Goal: Task Accomplishment & Management: Manage account settings

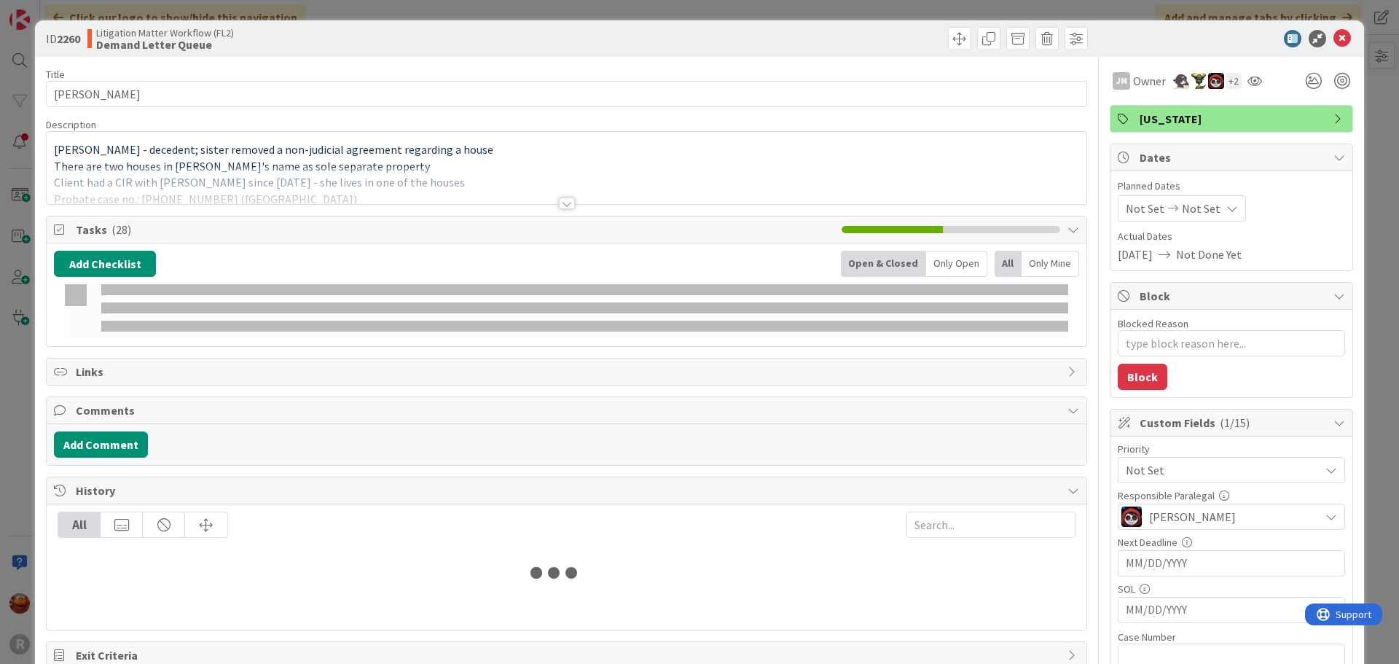
type textarea "x"
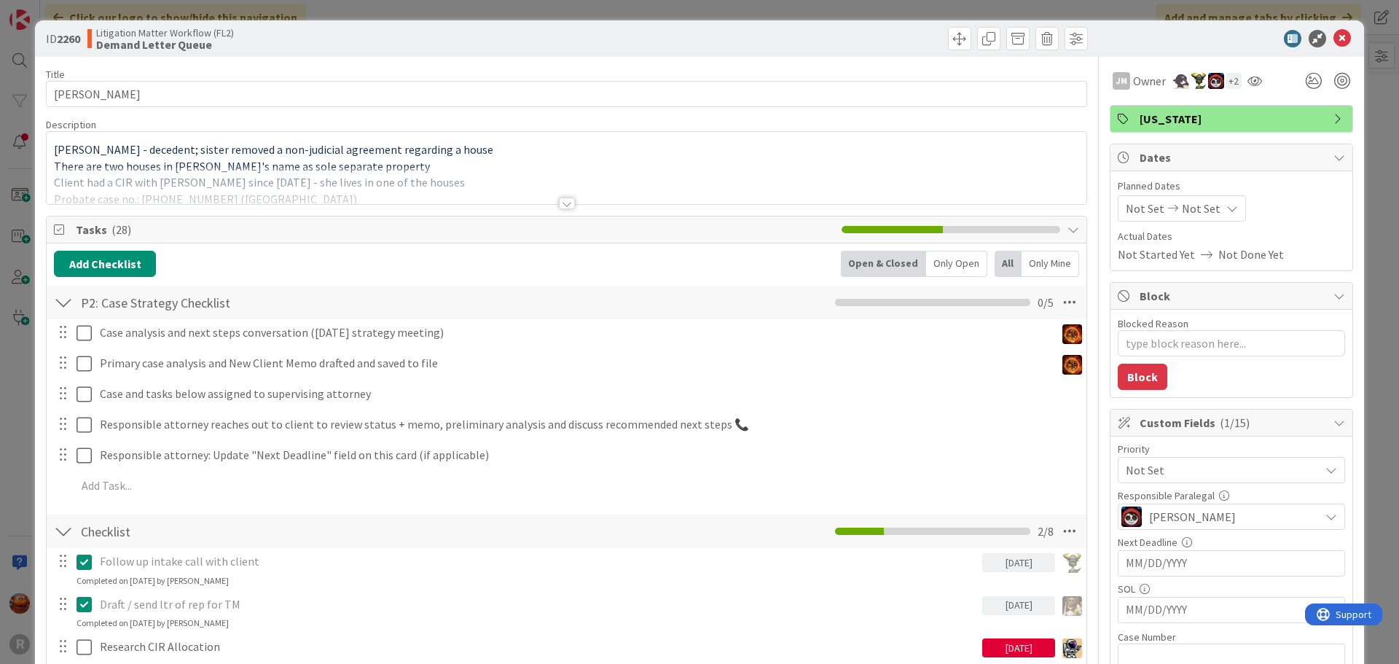
scroll to position [583, 0]
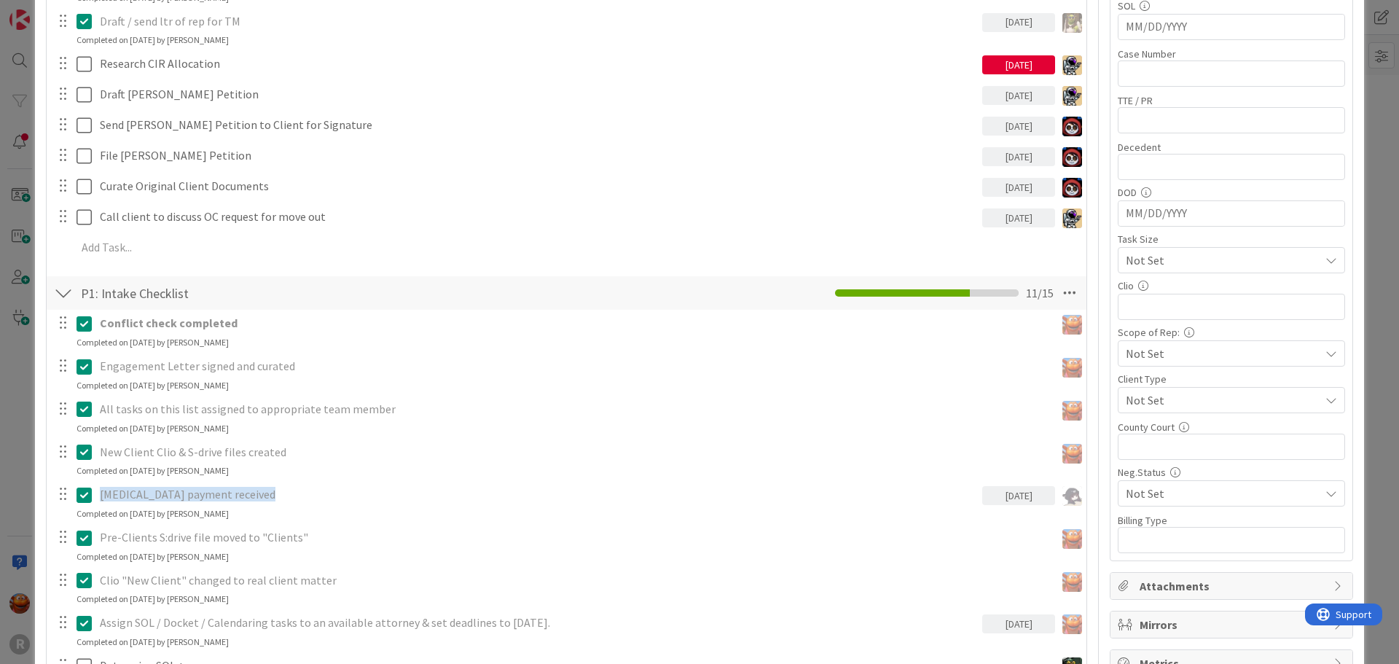
click at [24, 224] on div "ID 2260 Litigation Matter Workflow (FL2) Demand Letter Queue Title 15 / 128 [PE…" at bounding box center [699, 332] width 1399 height 664
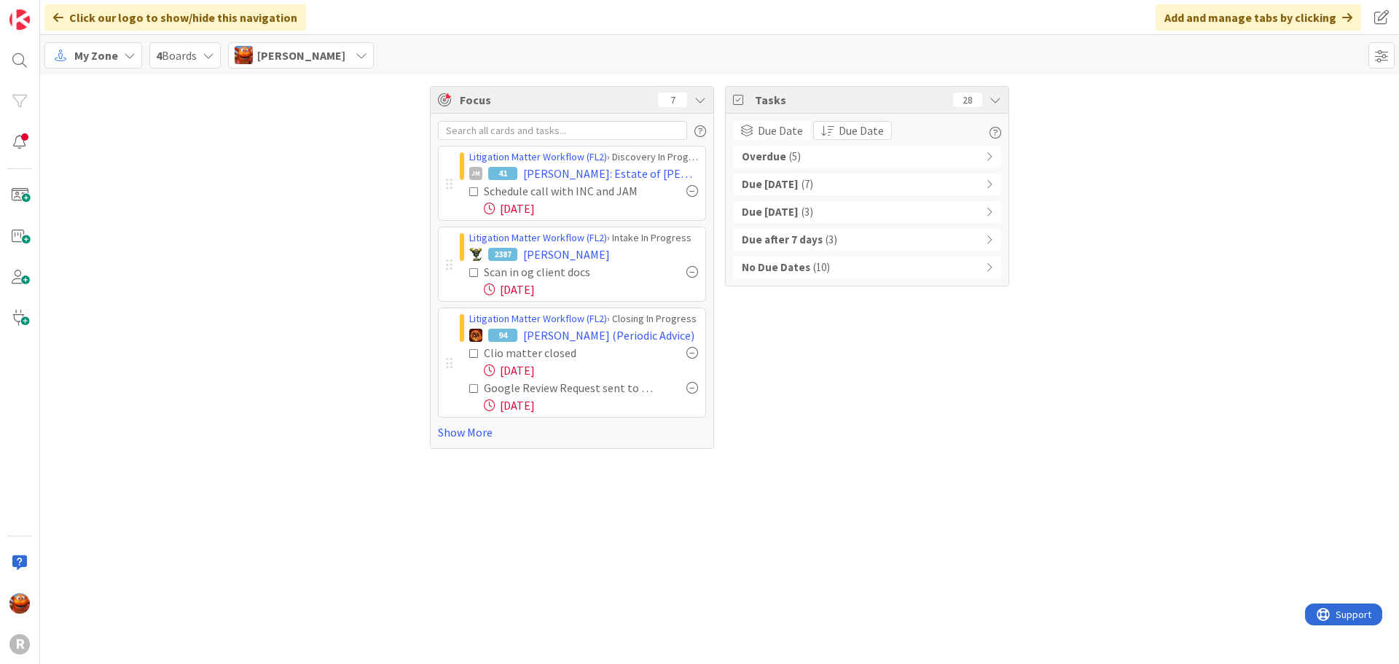
click at [118, 51] on div "My Zone" at bounding box center [93, 55] width 98 height 26
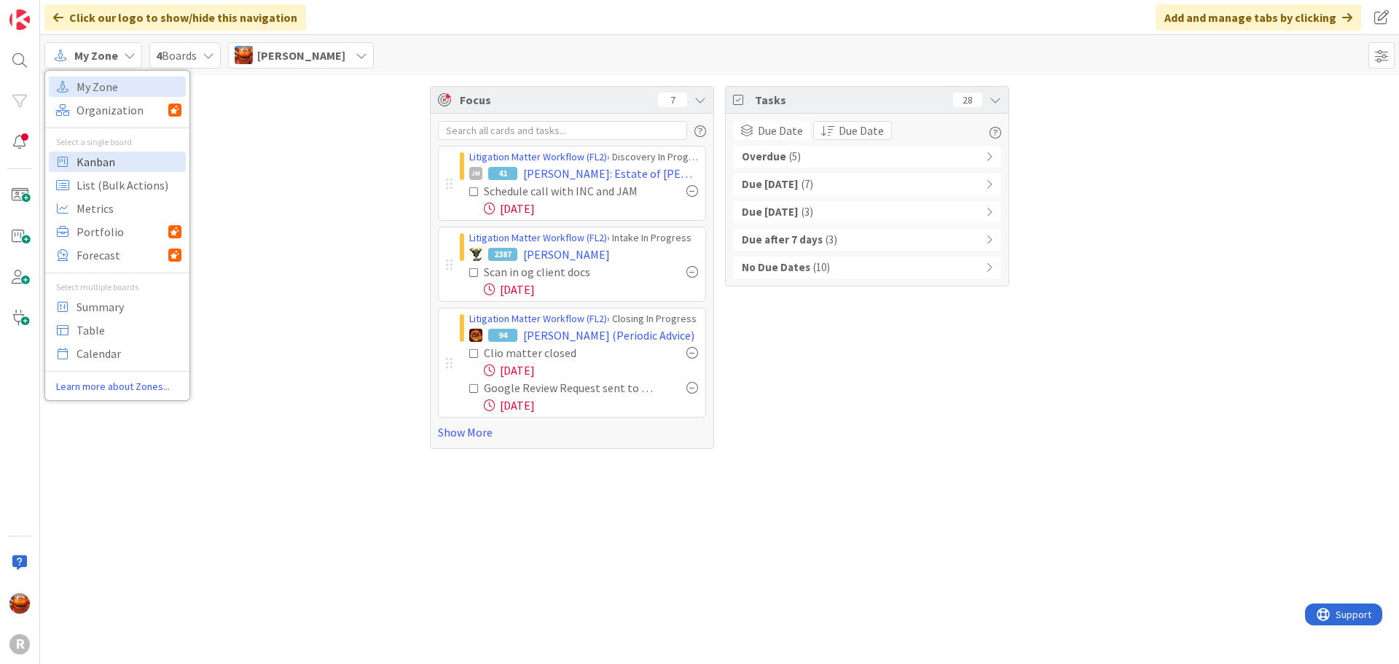
click at [115, 160] on span "Kanban" at bounding box center [129, 162] width 105 height 22
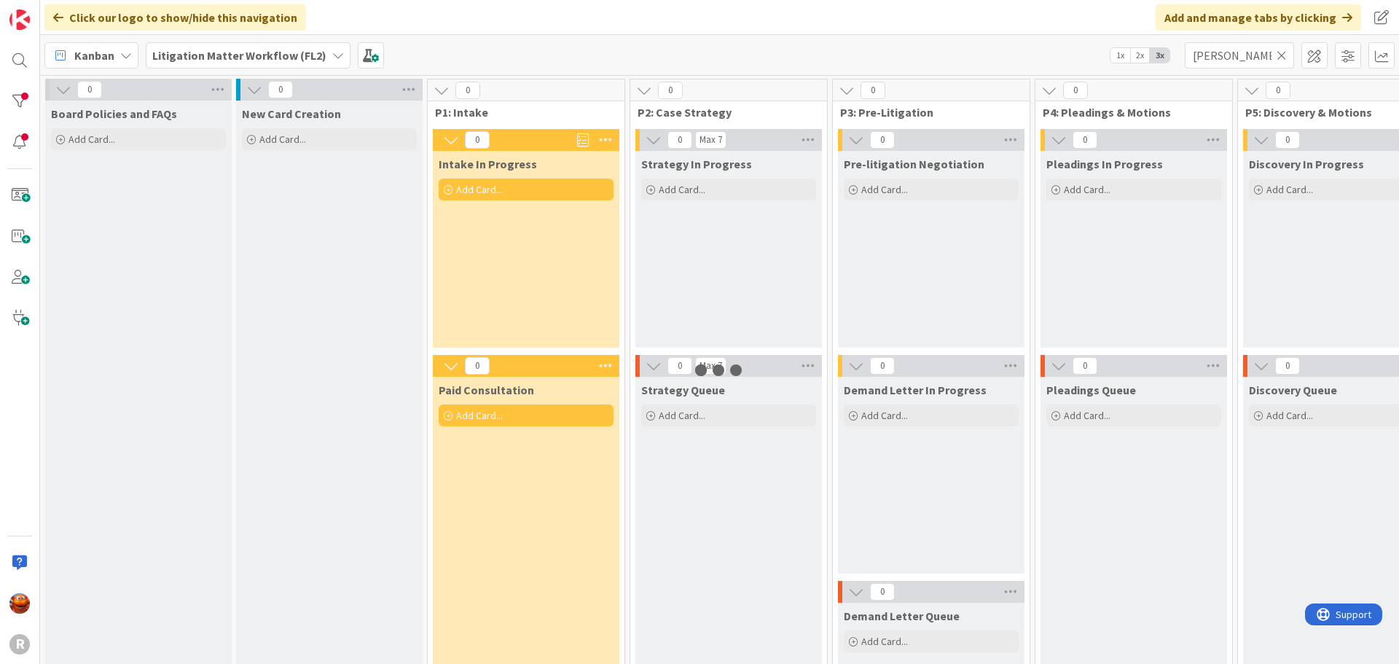
click at [259, 56] on b "Litigation Matter Workflow (FL2)" at bounding box center [239, 55] width 174 height 15
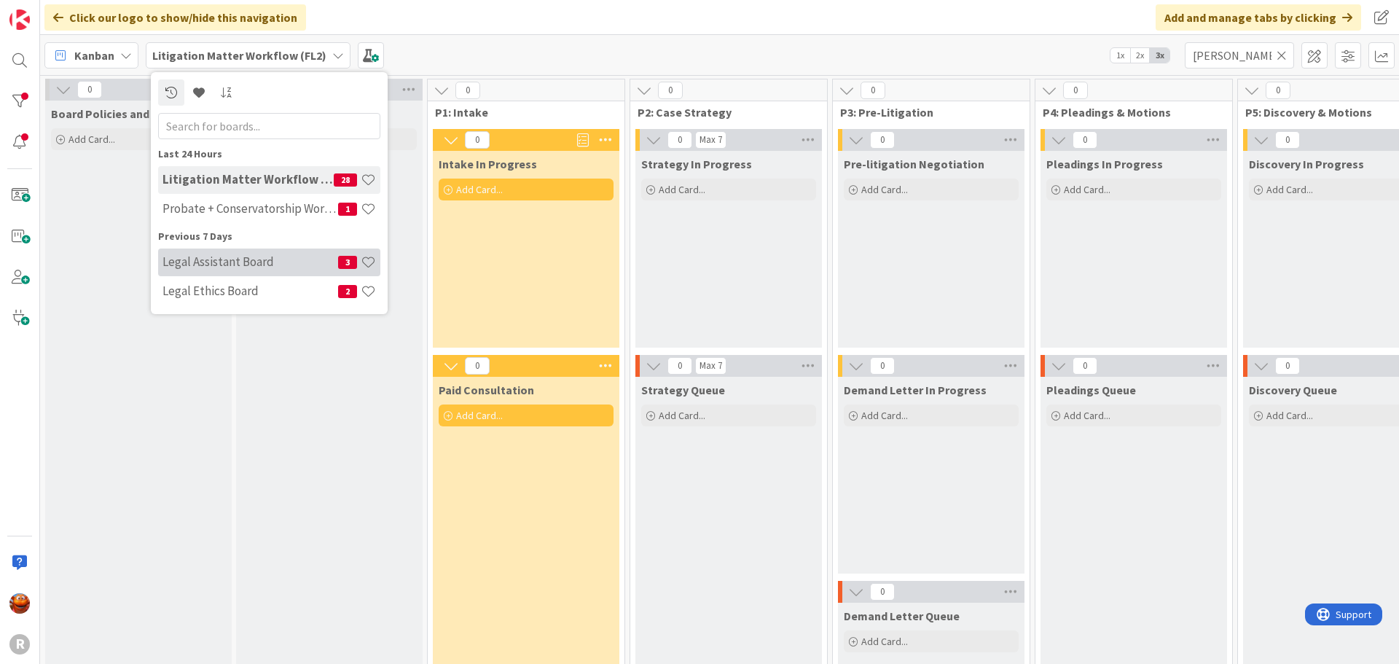
click at [251, 267] on h4 "Legal Assistant Board" at bounding box center [251, 261] width 176 height 15
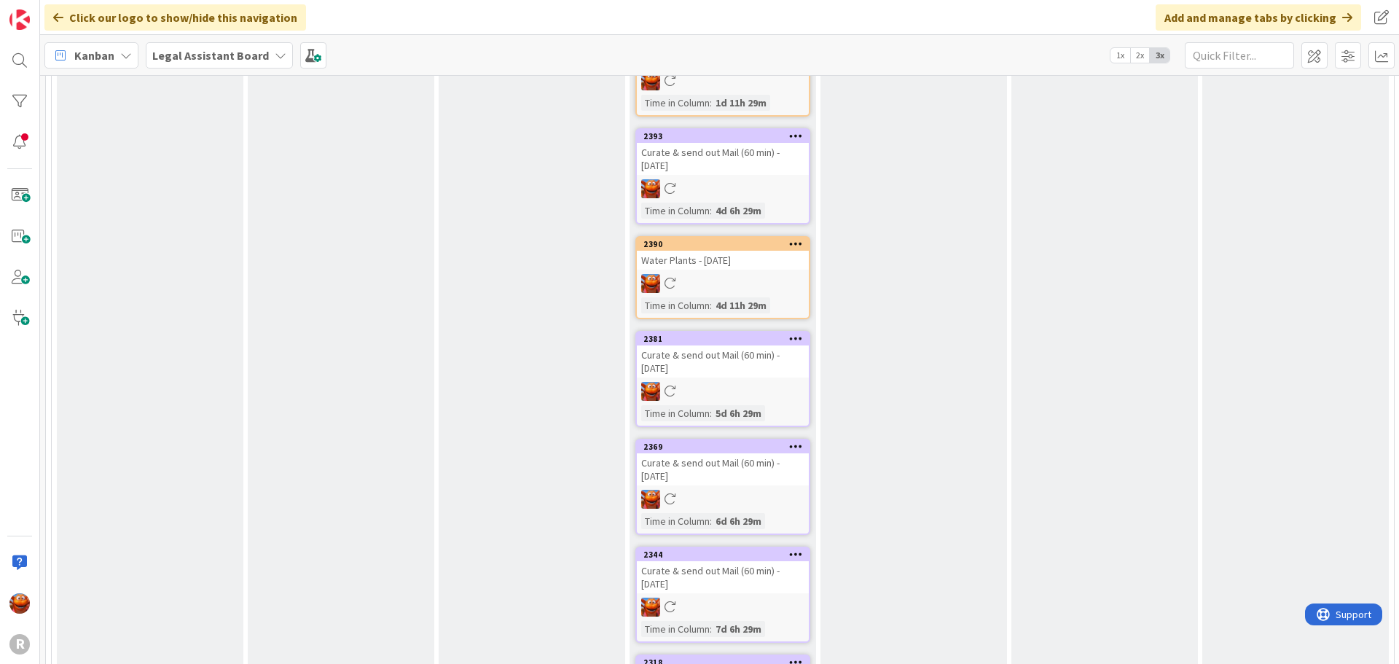
scroll to position [1170, 0]
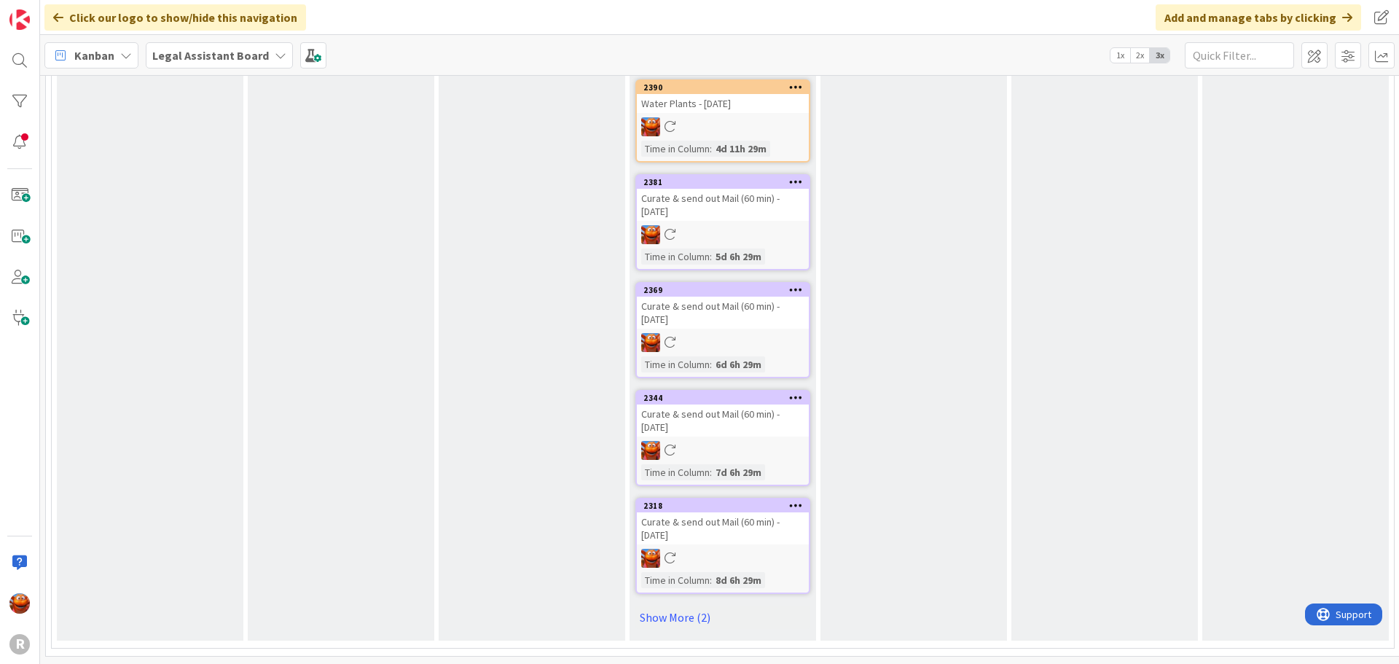
click at [798, 500] on icon at bounding box center [796, 505] width 14 height 10
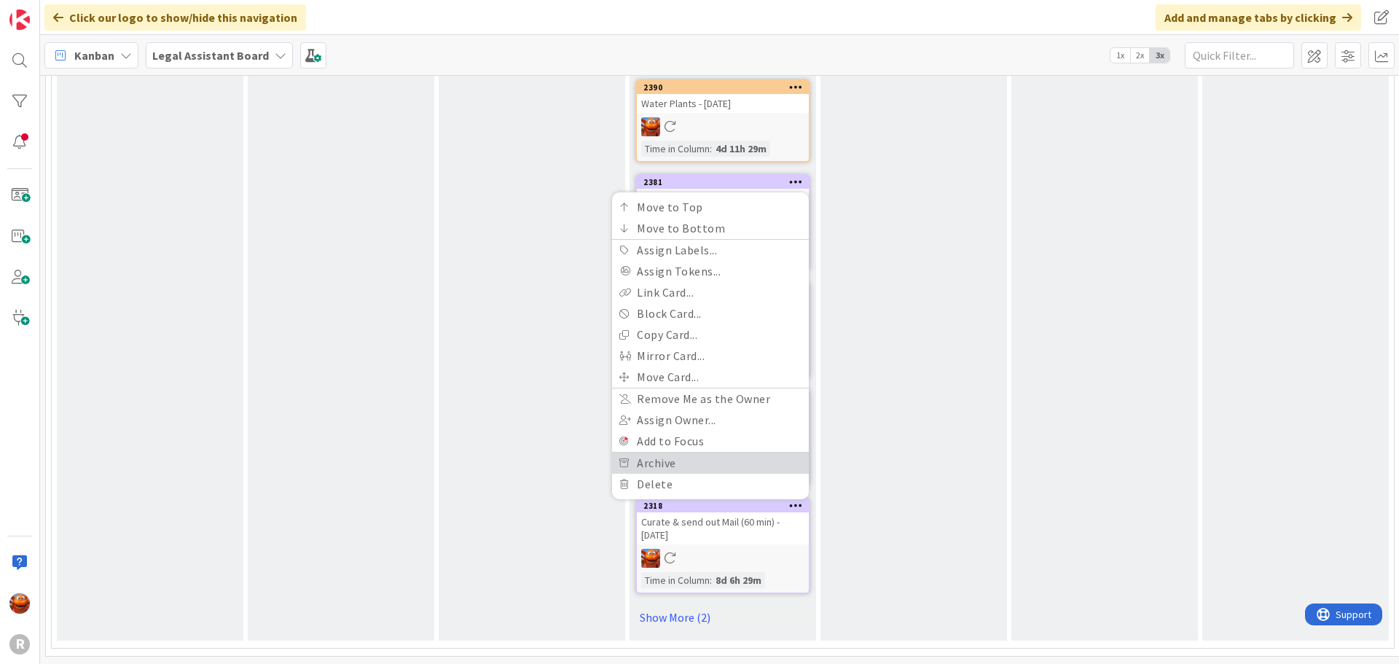
click at [717, 453] on link "Archive" at bounding box center [710, 463] width 197 height 21
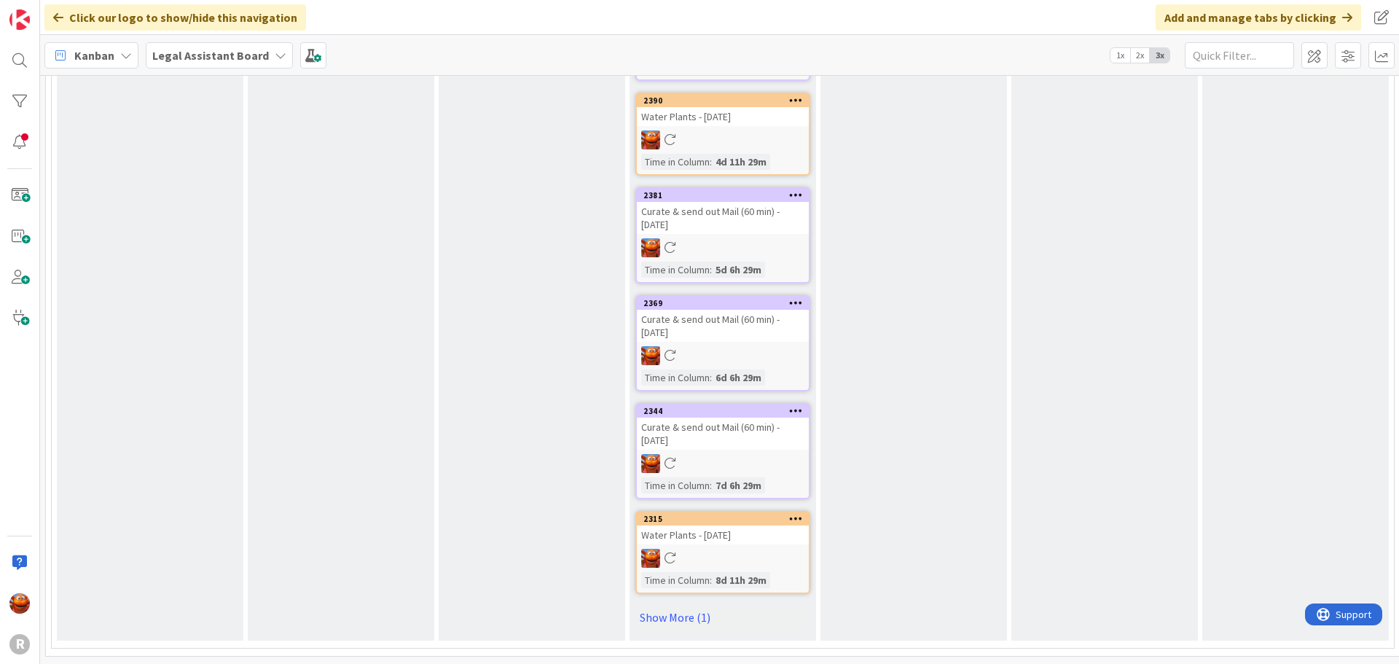
click at [799, 513] on icon at bounding box center [796, 518] width 14 height 10
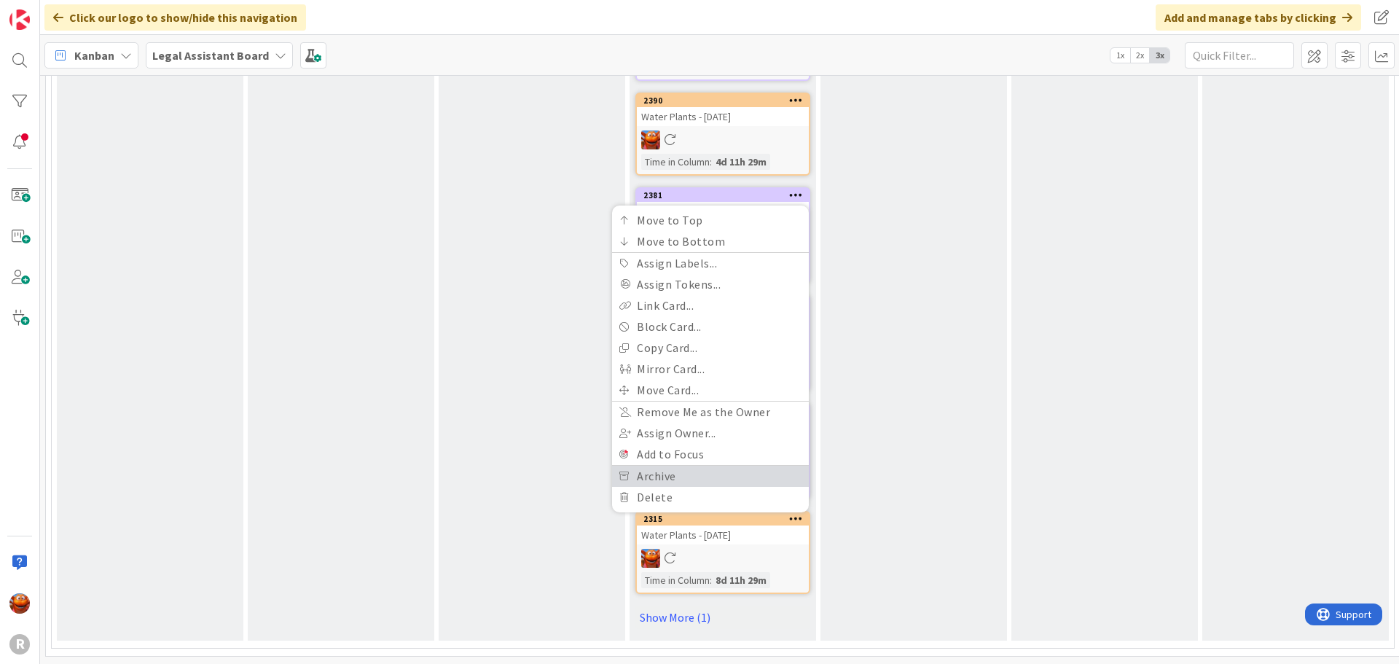
click at [723, 466] on link "Archive" at bounding box center [710, 476] width 197 height 21
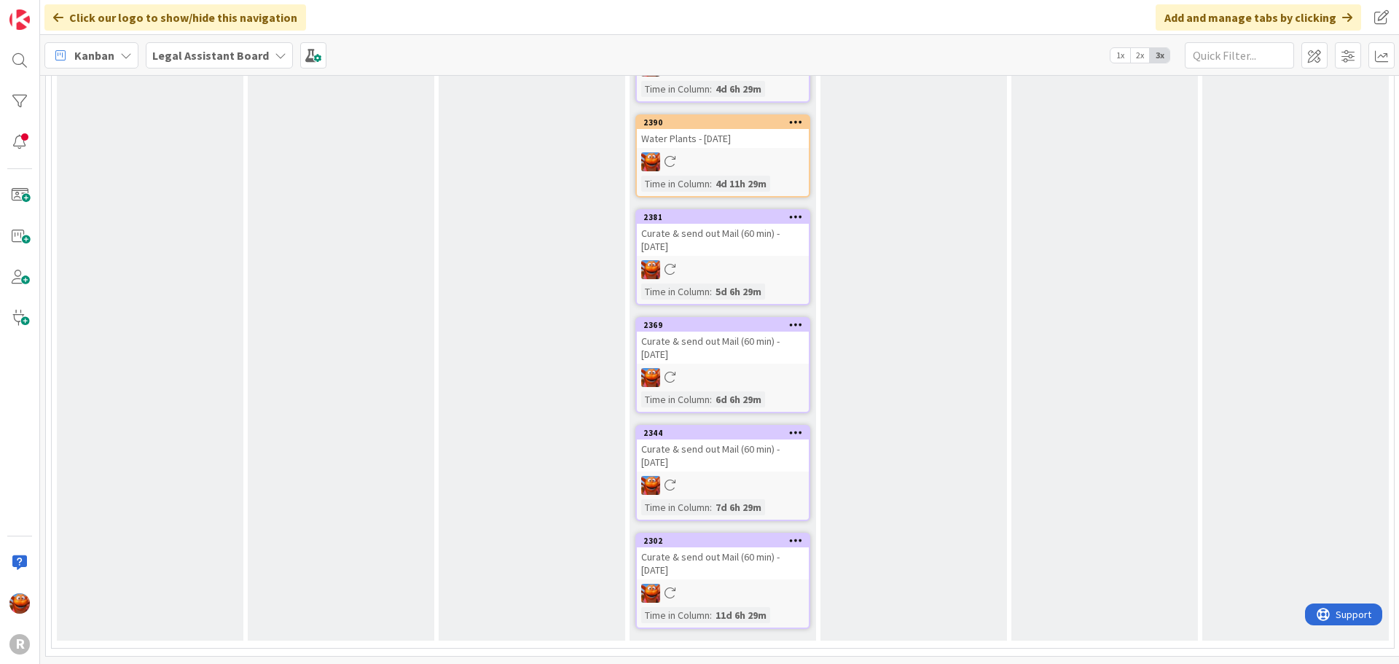
scroll to position [1135, 0]
click at [803, 428] on div at bounding box center [796, 433] width 26 height 10
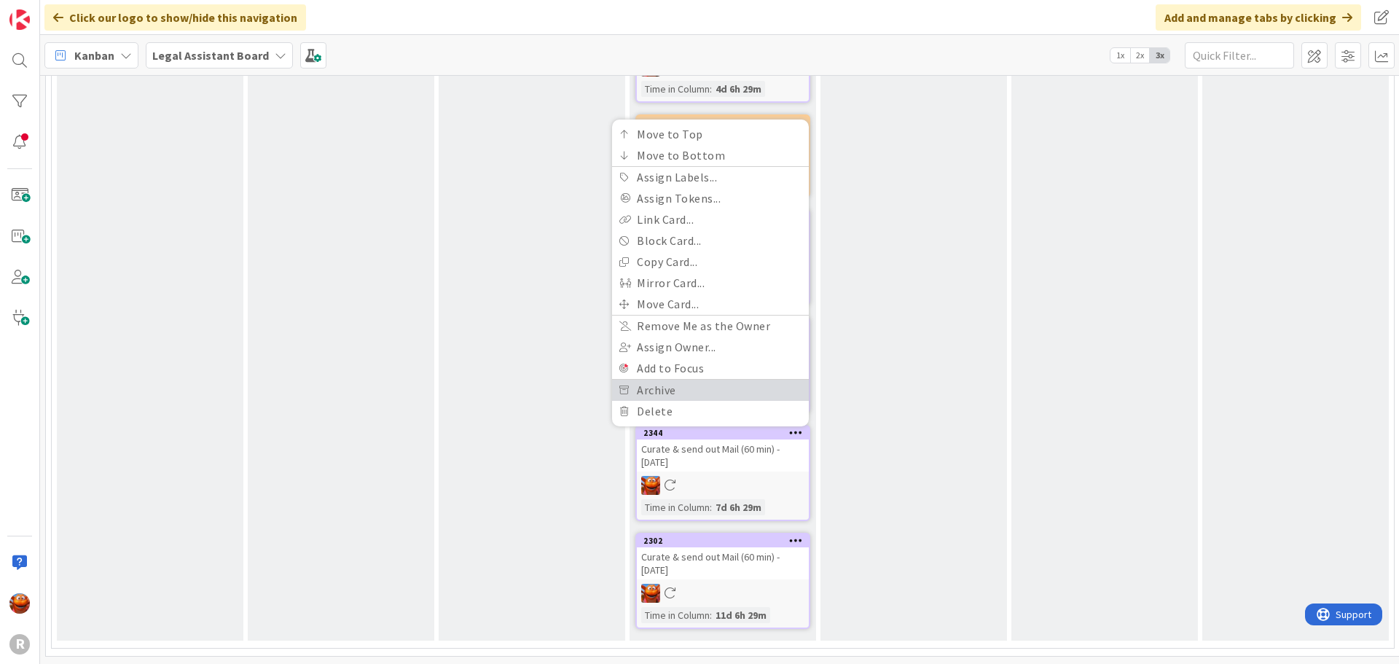
click at [677, 380] on link "Archive" at bounding box center [710, 390] width 197 height 21
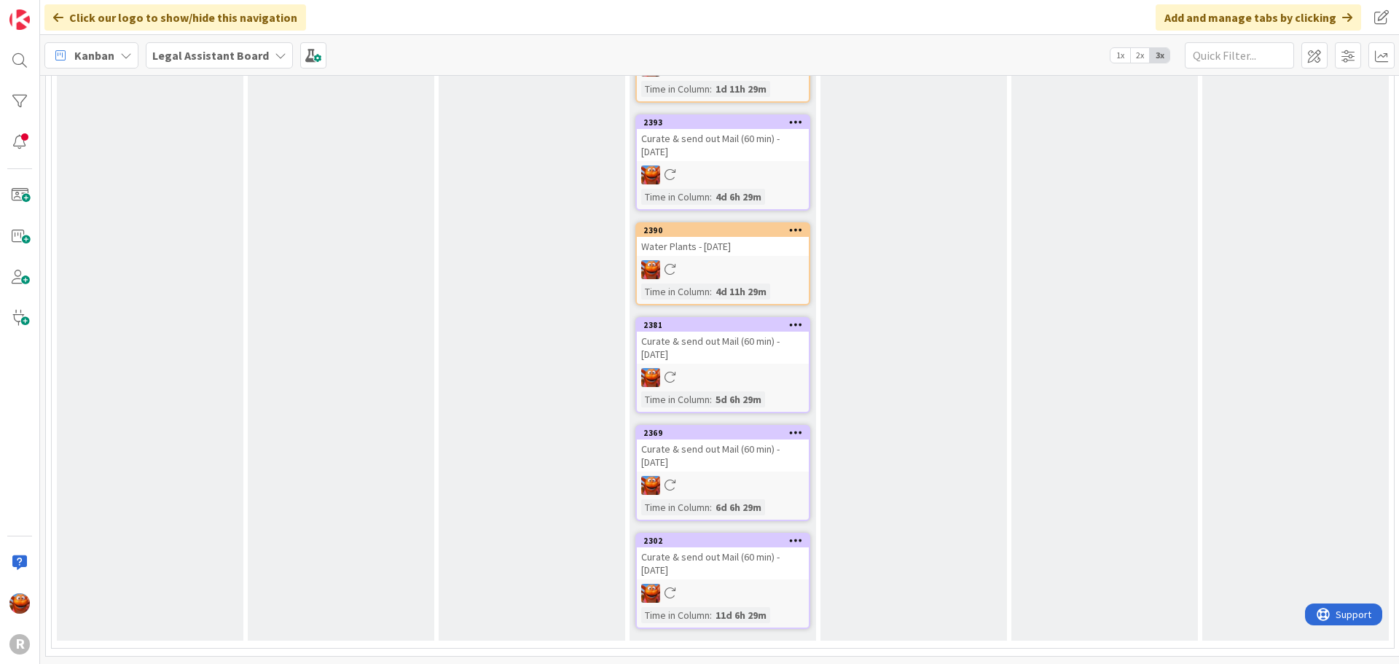
click at [792, 427] on icon at bounding box center [796, 432] width 14 height 10
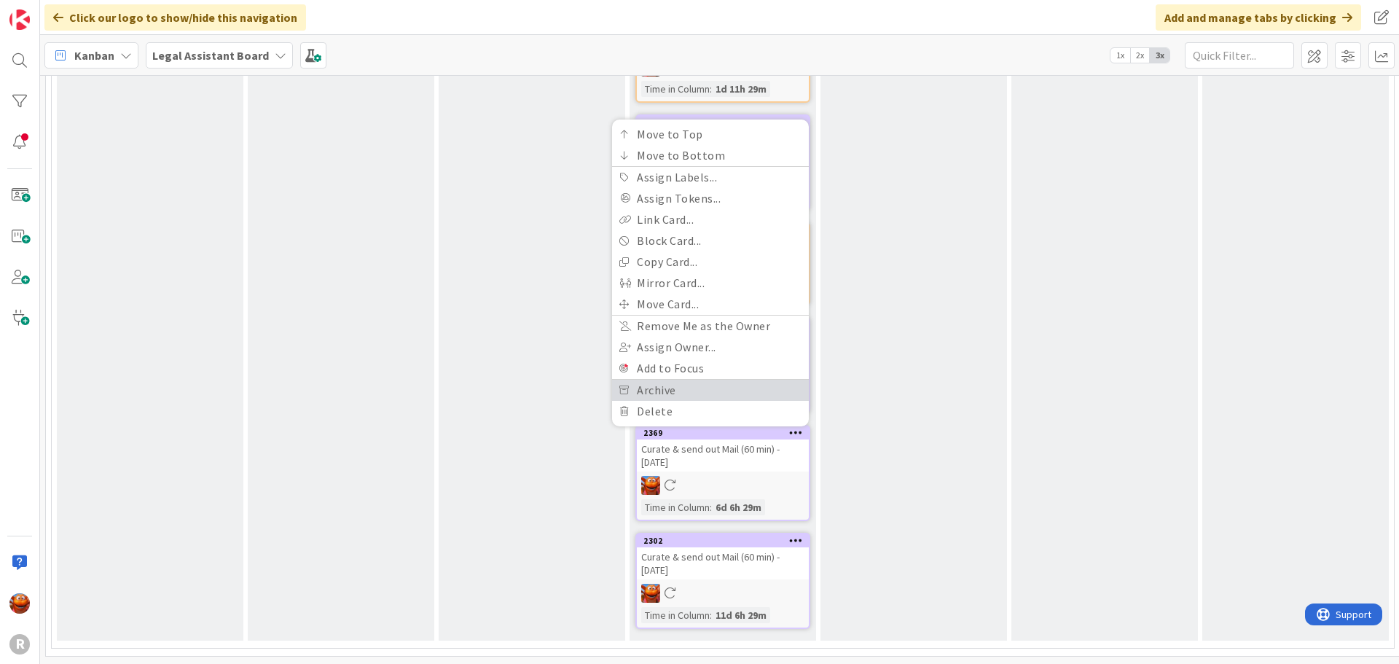
click at [655, 384] on link "Archive" at bounding box center [710, 390] width 197 height 21
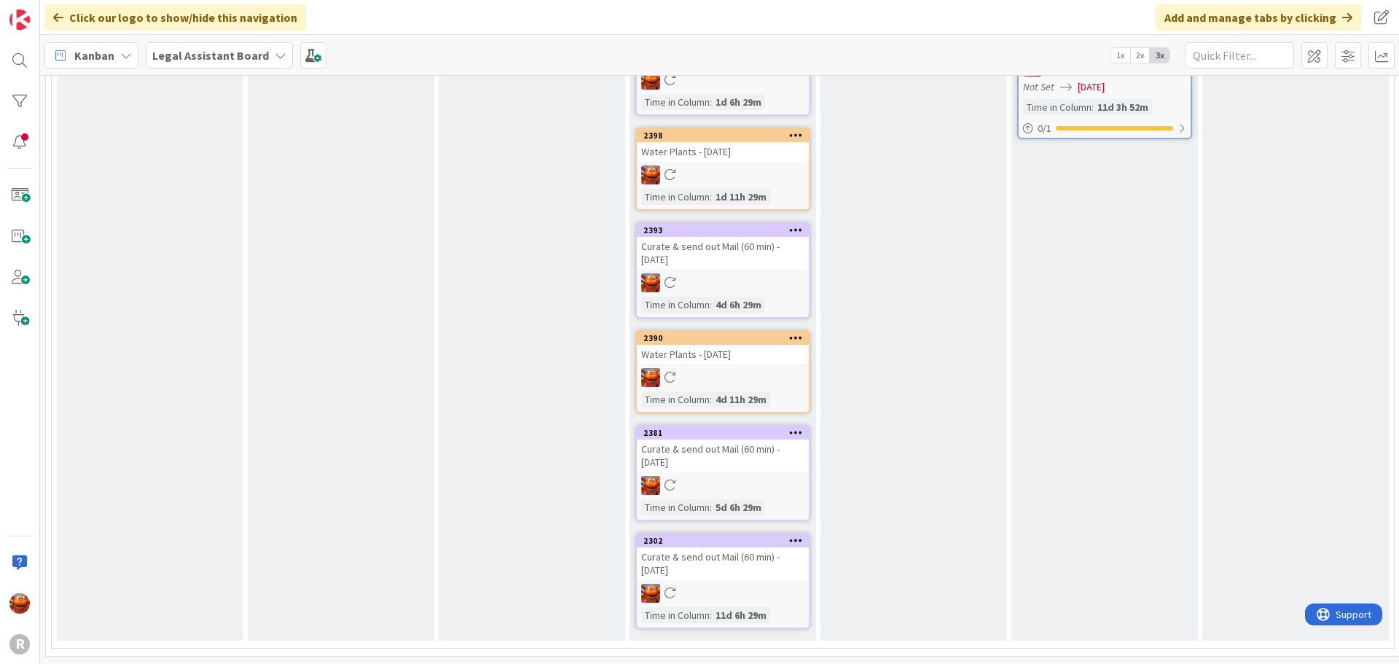
scroll to position [919, 0]
click at [796, 535] on icon at bounding box center [796, 540] width 14 height 10
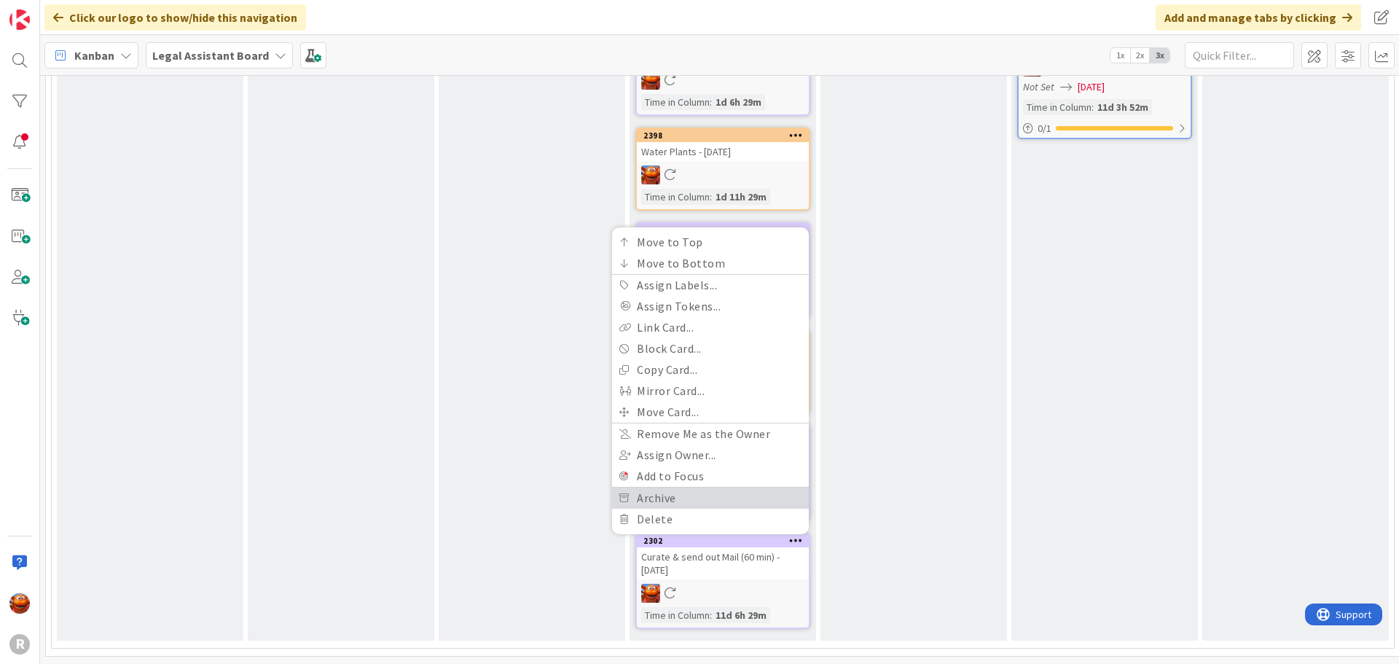
click at [722, 488] on link "Archive" at bounding box center [710, 498] width 197 height 21
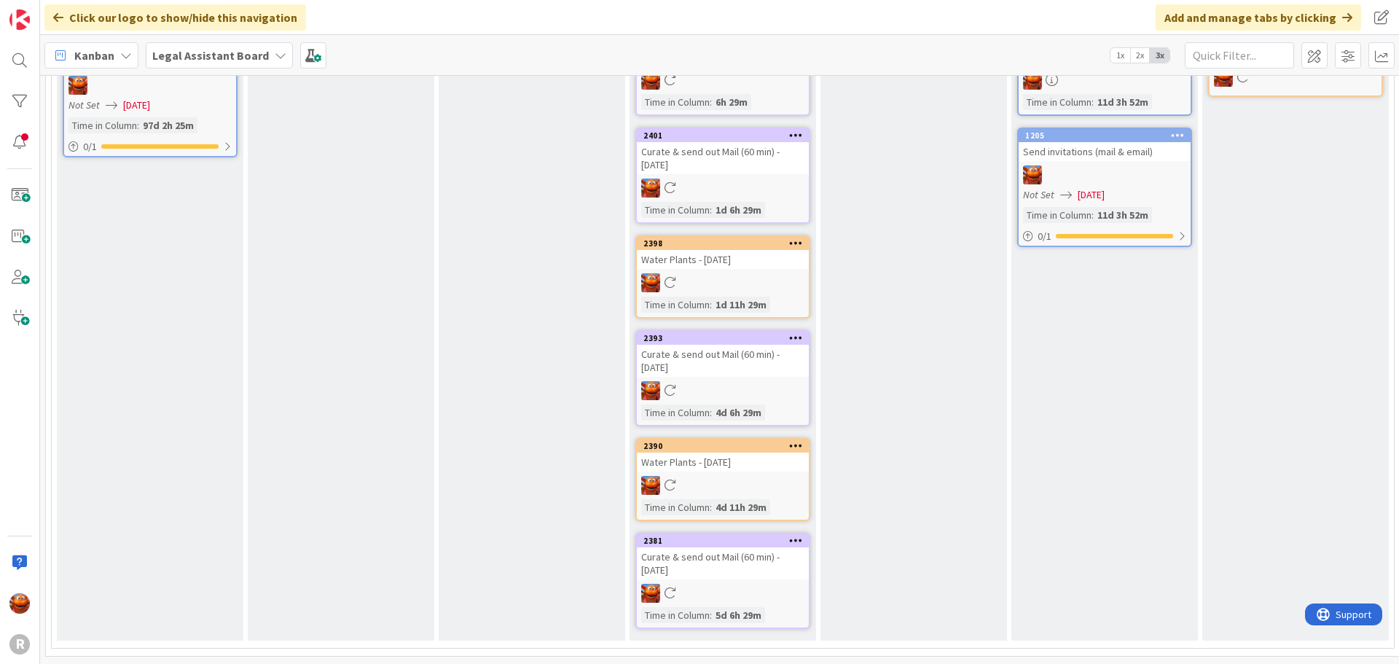
click at [801, 535] on icon at bounding box center [796, 540] width 14 height 10
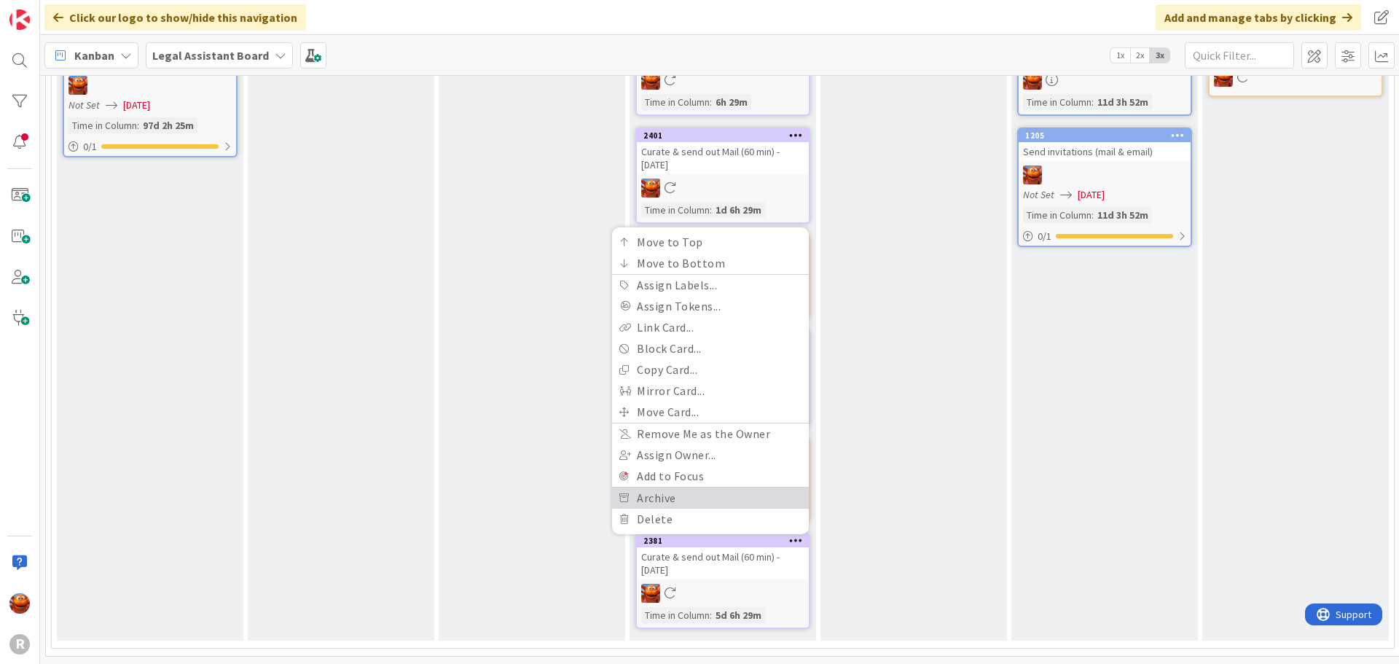
click at [725, 488] on link "Archive" at bounding box center [710, 498] width 197 height 21
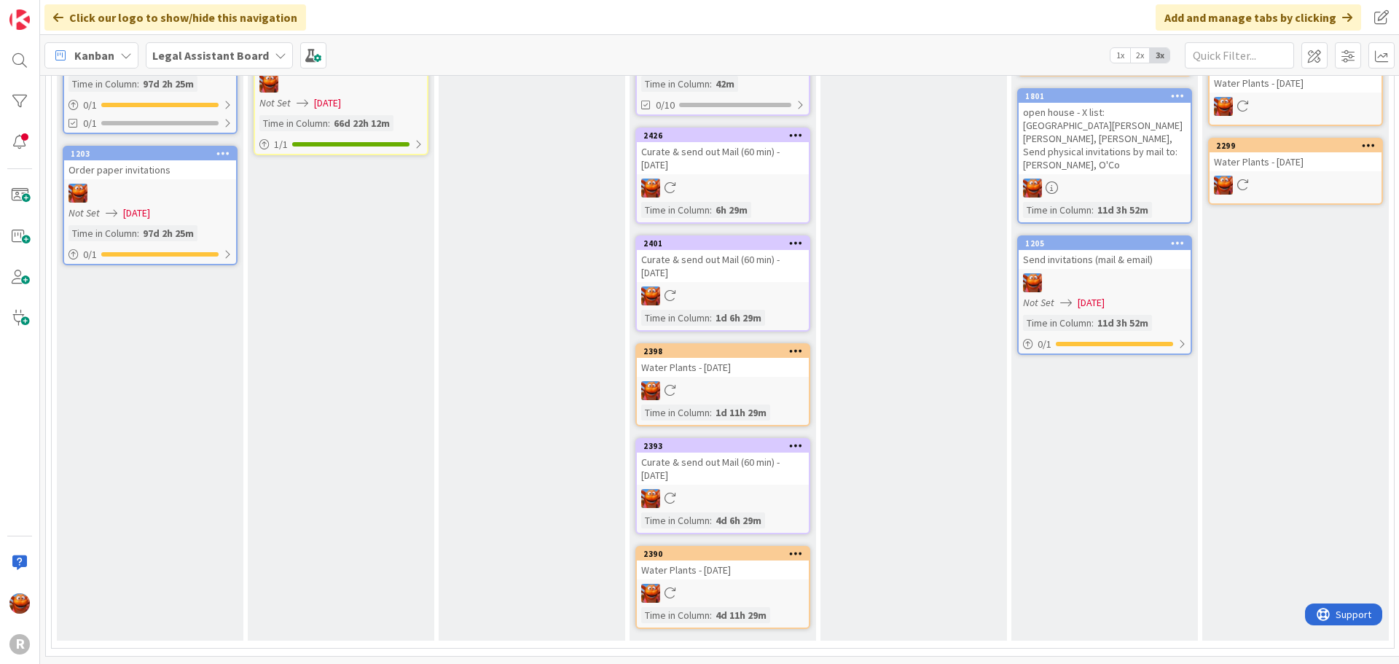
scroll to position [703, 0]
click at [797, 548] on icon at bounding box center [796, 553] width 14 height 10
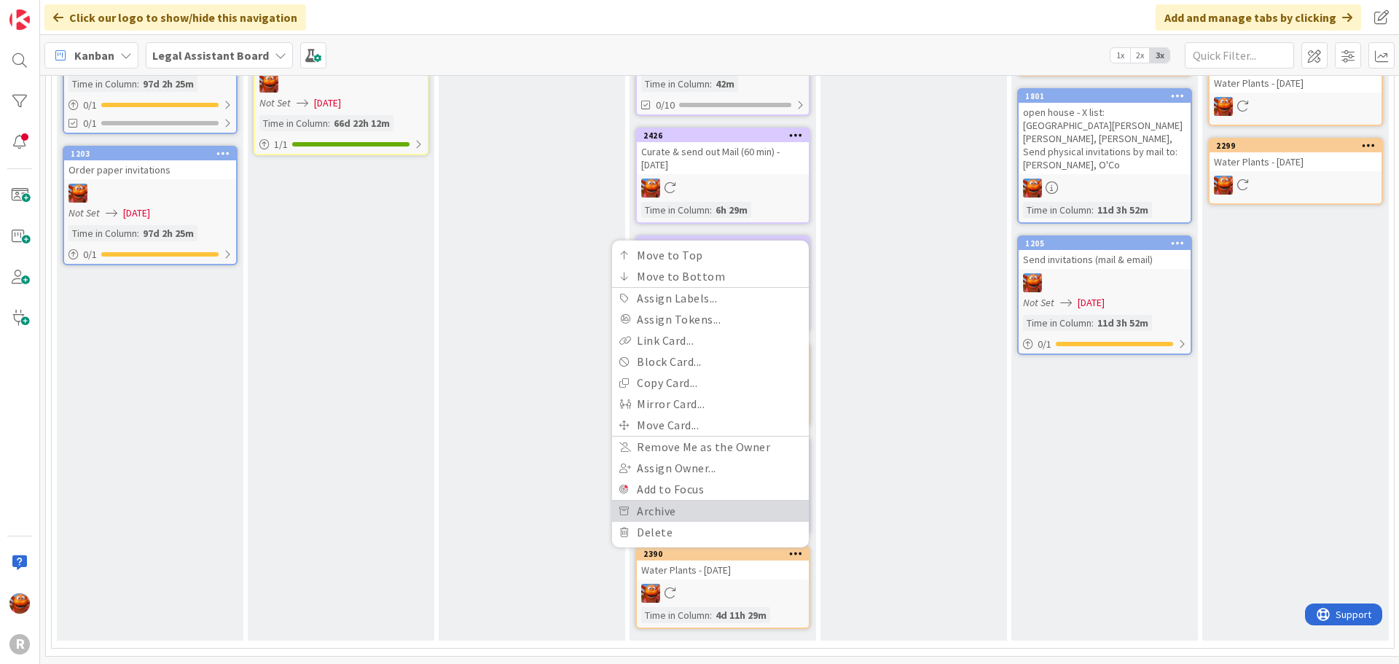
click at [745, 508] on link "Archive" at bounding box center [710, 511] width 197 height 21
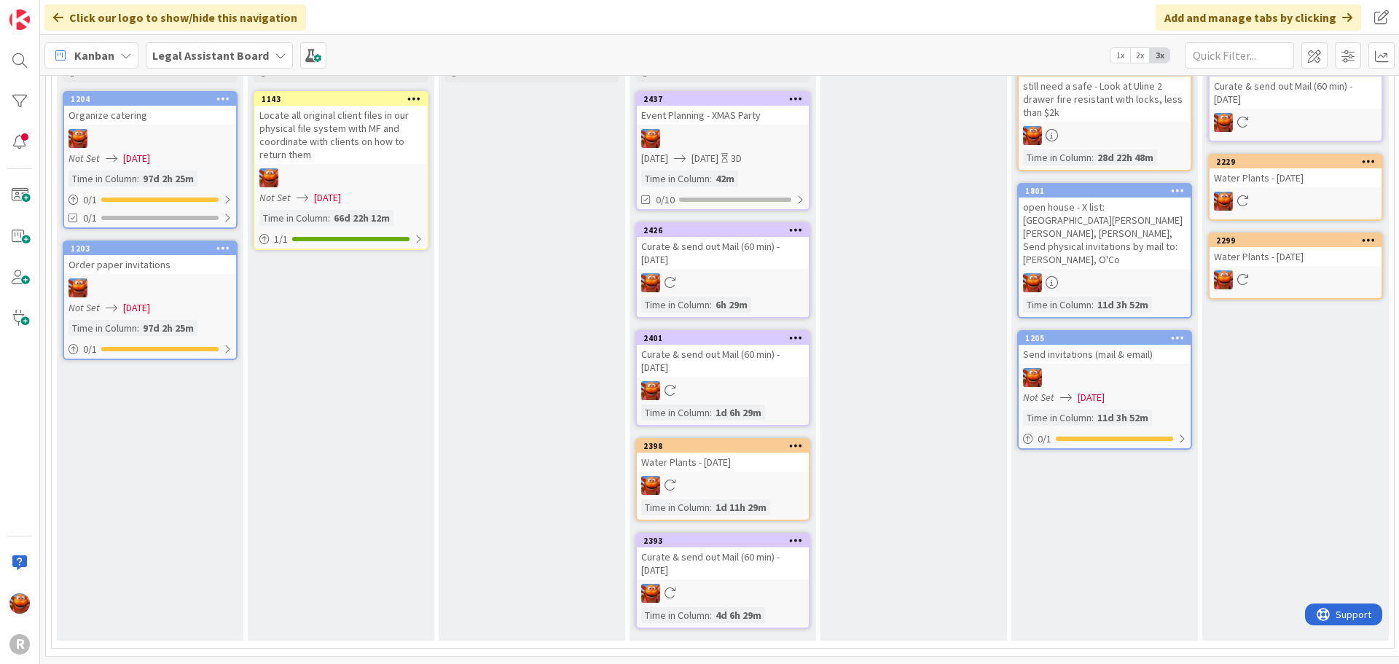
scroll to position [0, 0]
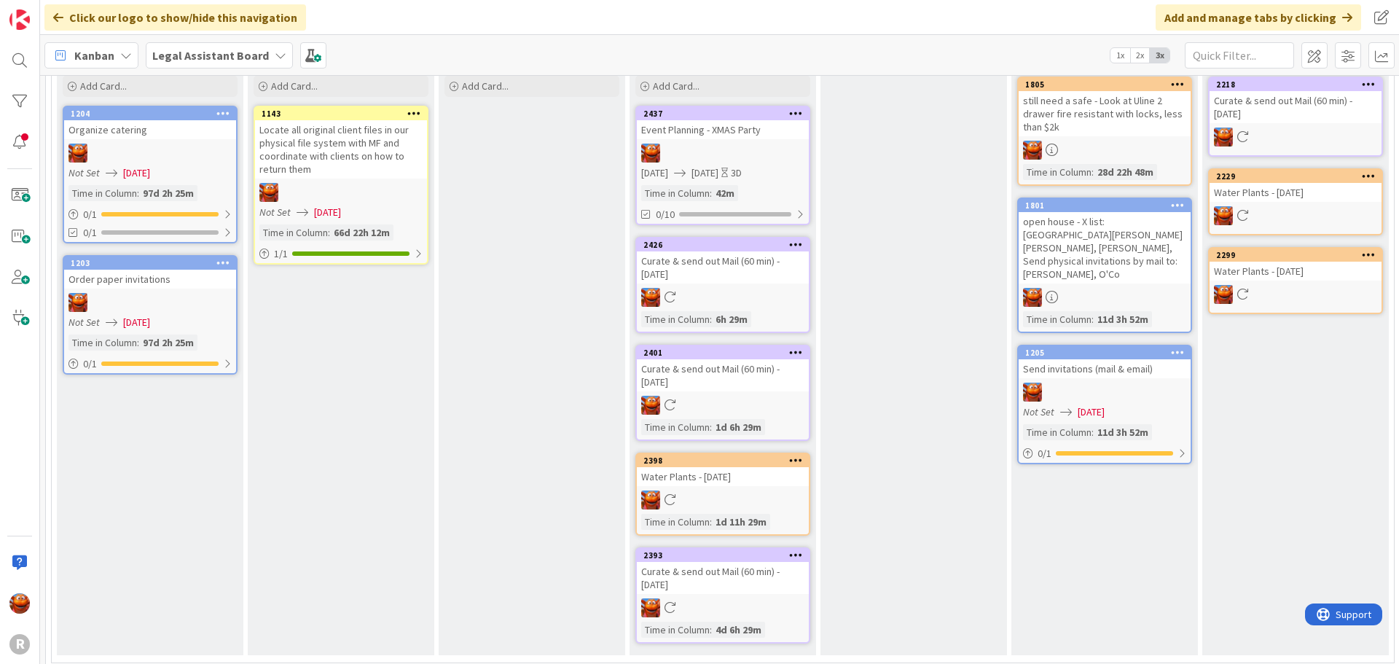
click at [722, 150] on div at bounding box center [723, 153] width 172 height 19
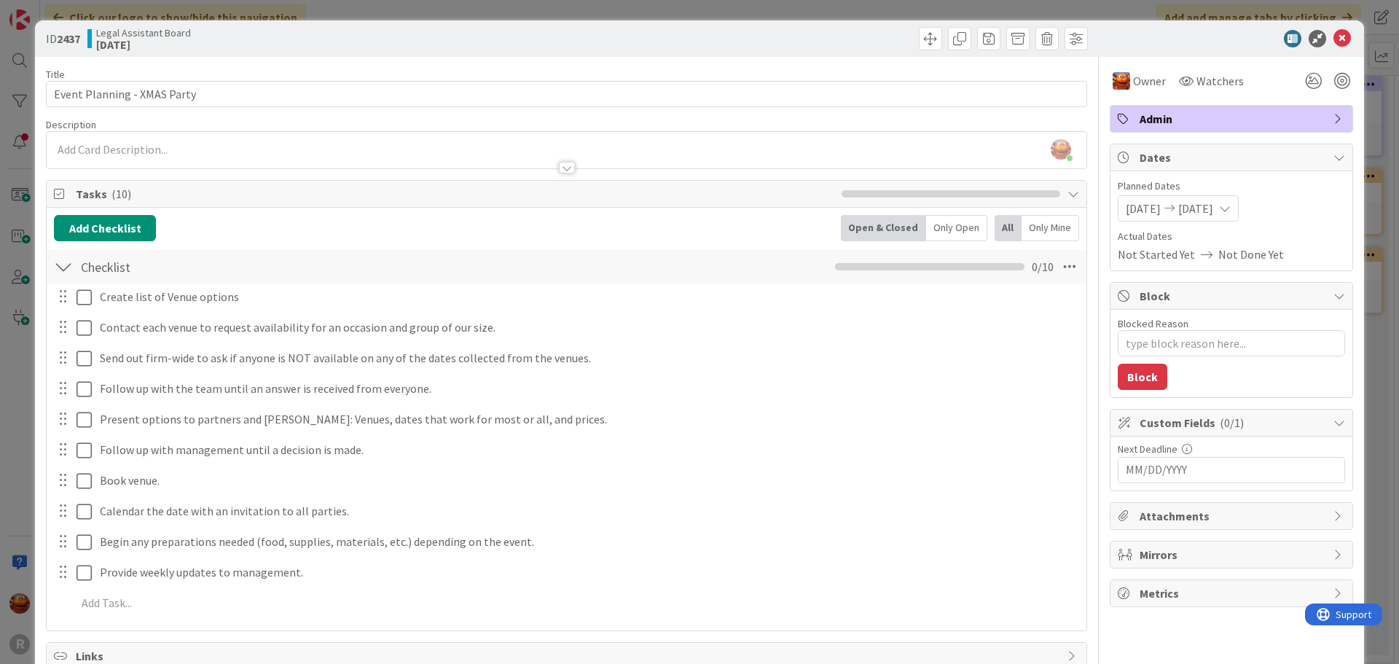
click at [10, 237] on div "ID 2437 Legal Assistant Board [DATE] Title 27 / 128 Event Planning - XMAS Party…" at bounding box center [699, 332] width 1399 height 664
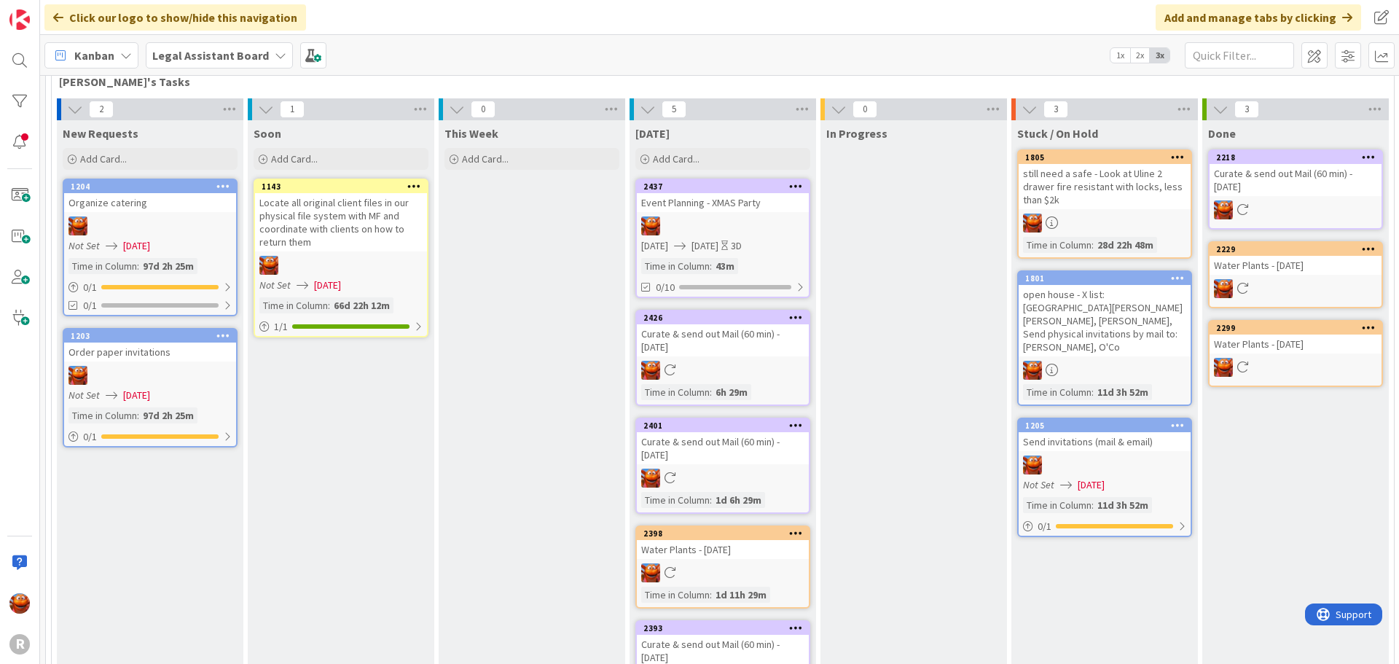
click at [788, 316] on div at bounding box center [796, 318] width 26 height 10
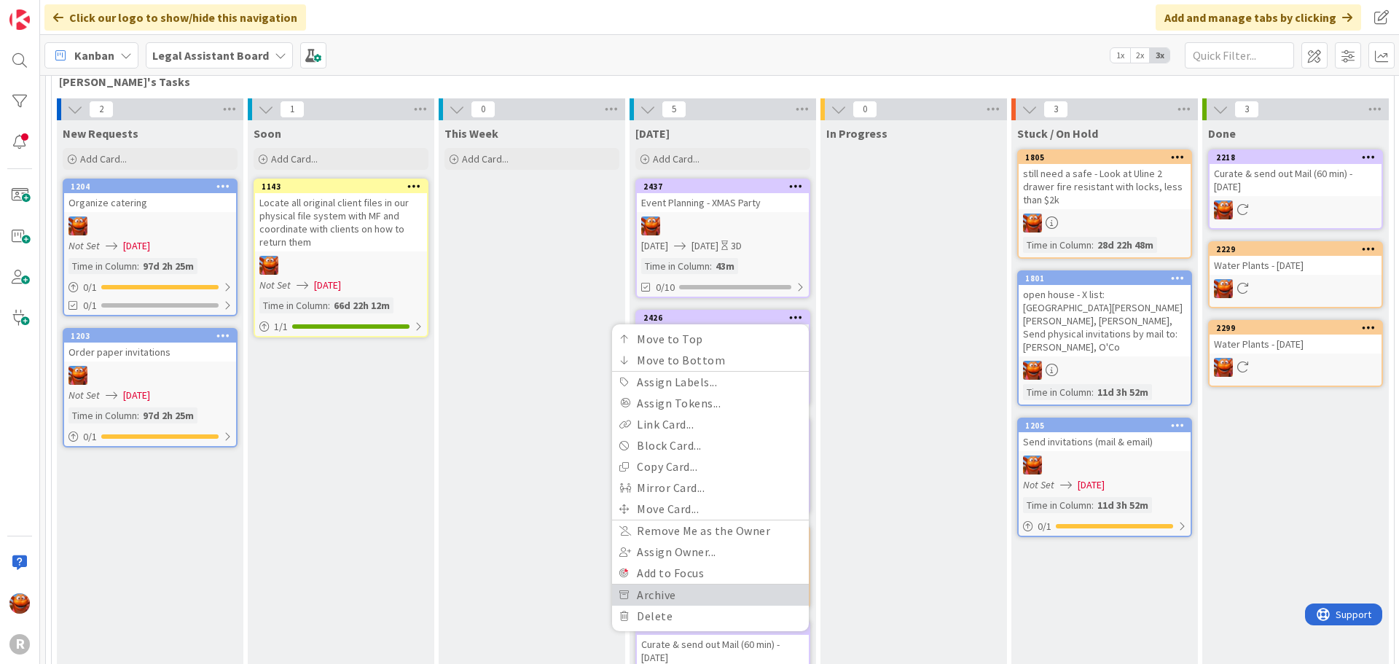
click at [659, 588] on link "Archive" at bounding box center [710, 595] width 197 height 21
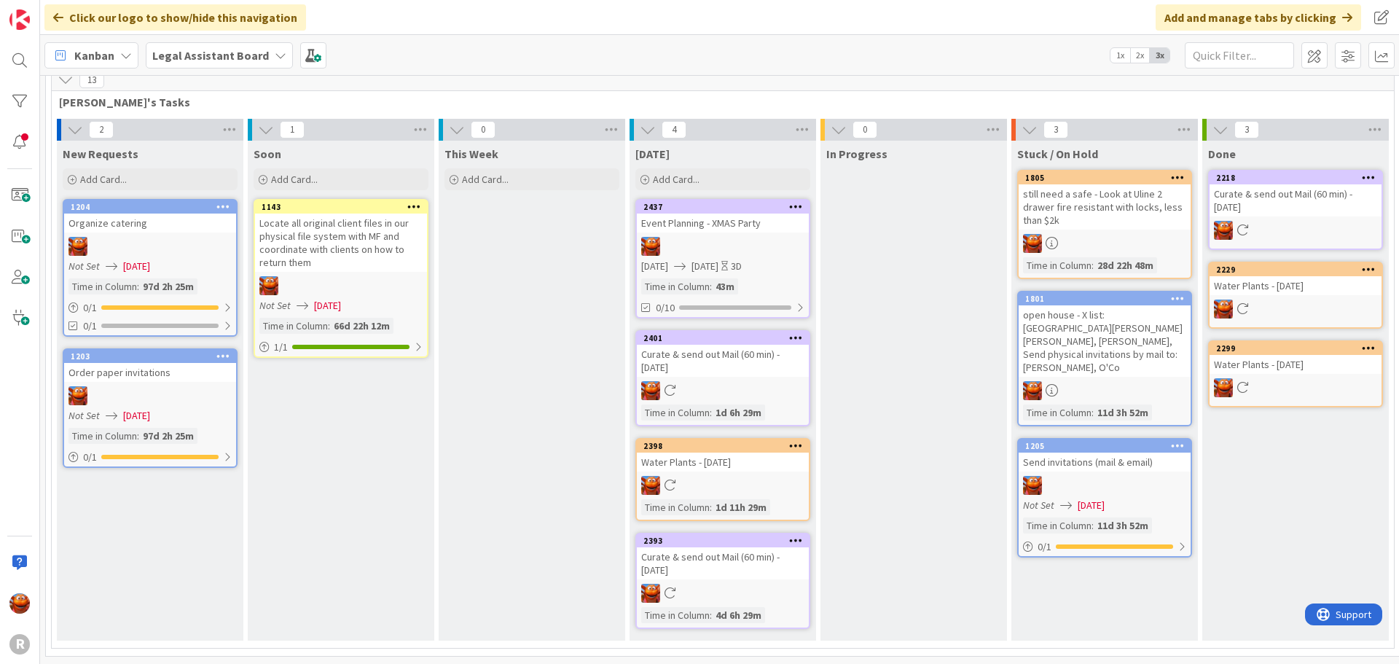
click at [798, 332] on icon at bounding box center [796, 337] width 14 height 10
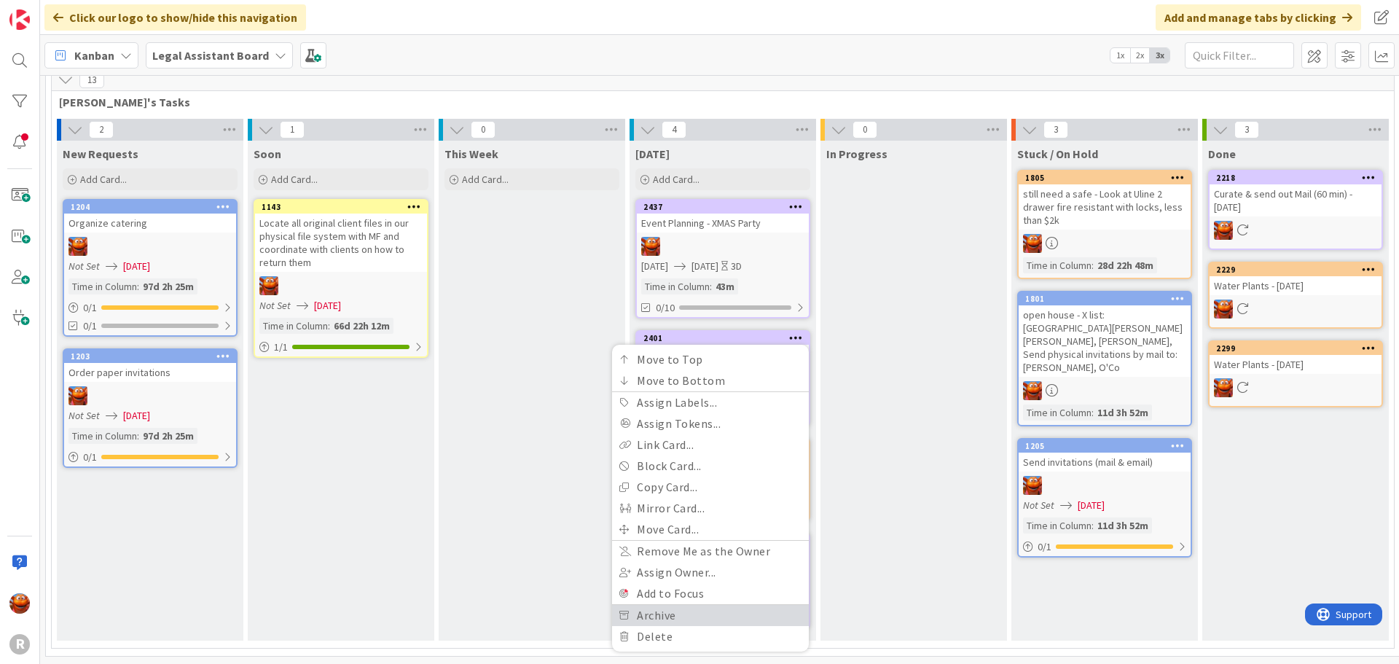
click at [654, 605] on link "Archive" at bounding box center [710, 615] width 197 height 21
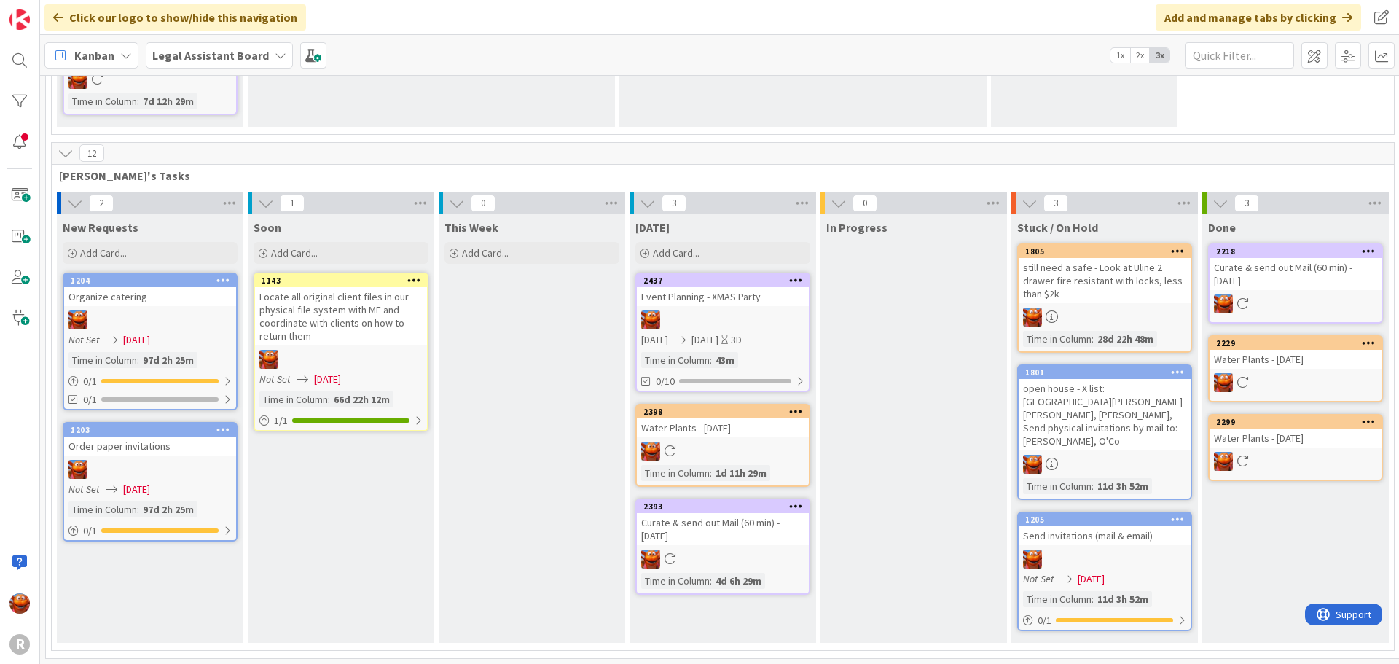
click at [792, 410] on icon at bounding box center [796, 411] width 14 height 10
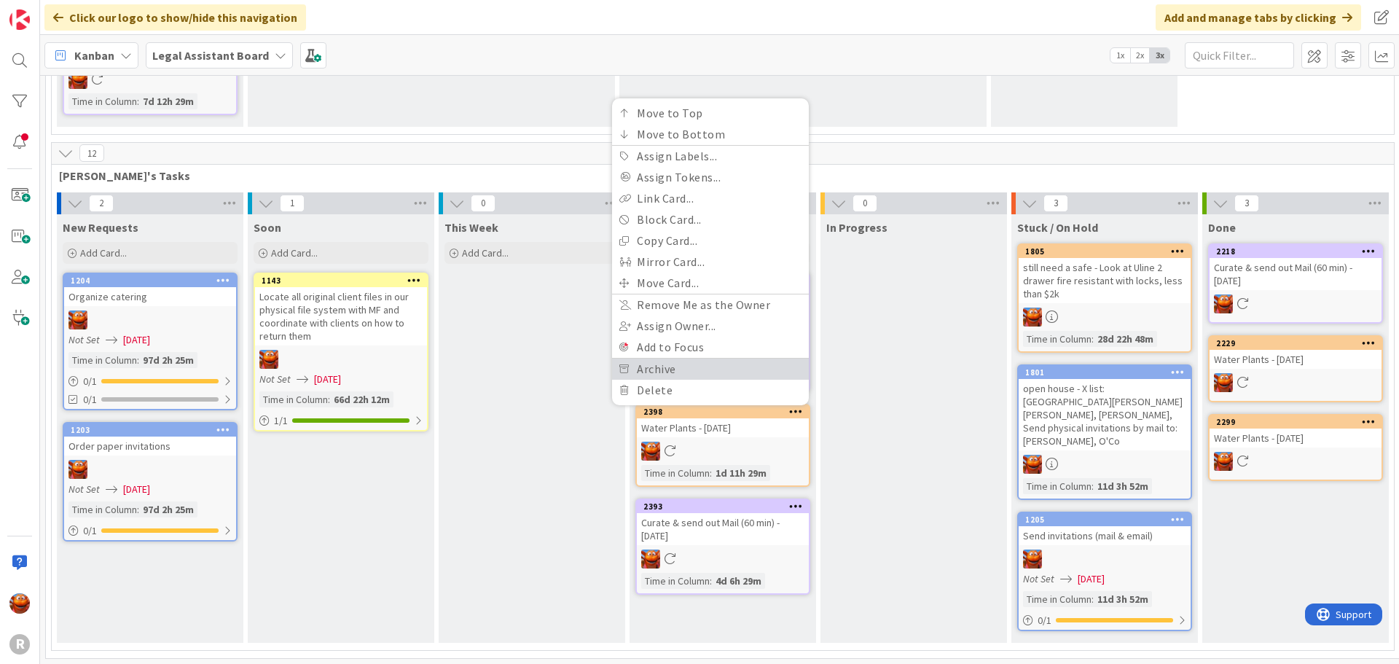
click at [671, 360] on link "Archive" at bounding box center [710, 369] width 197 height 21
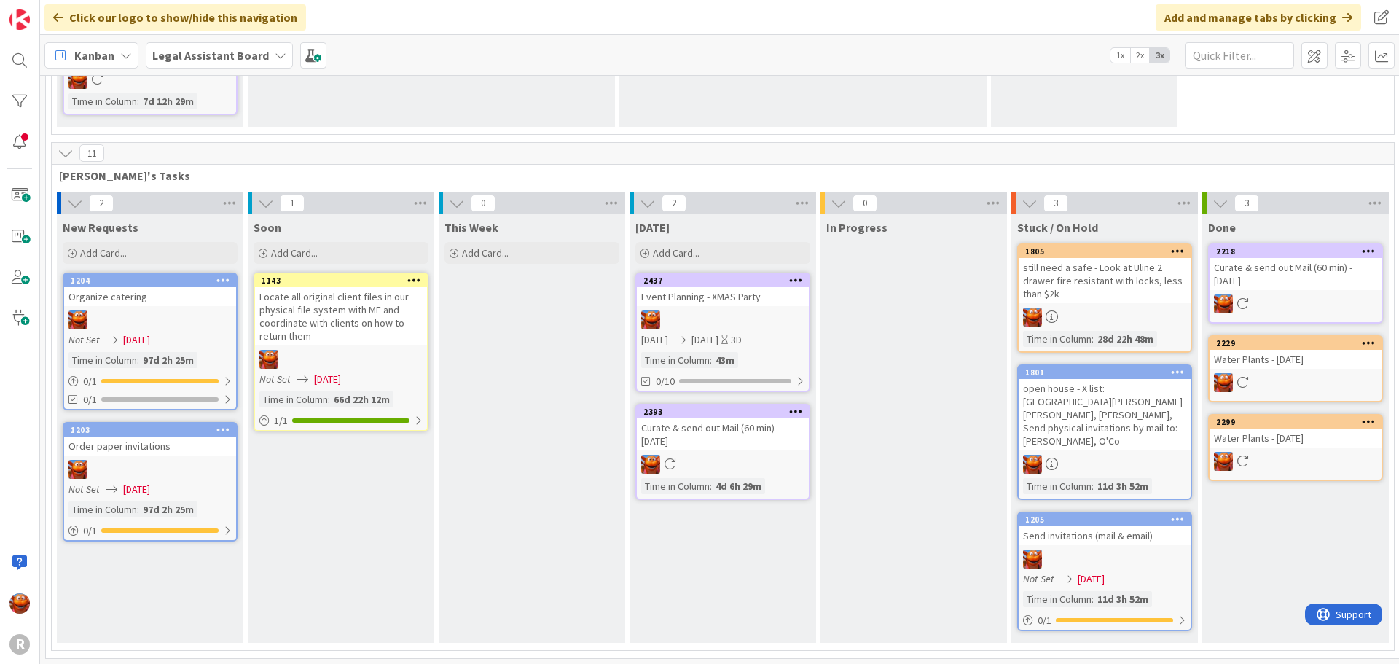
click at [792, 410] on icon at bounding box center [796, 411] width 14 height 10
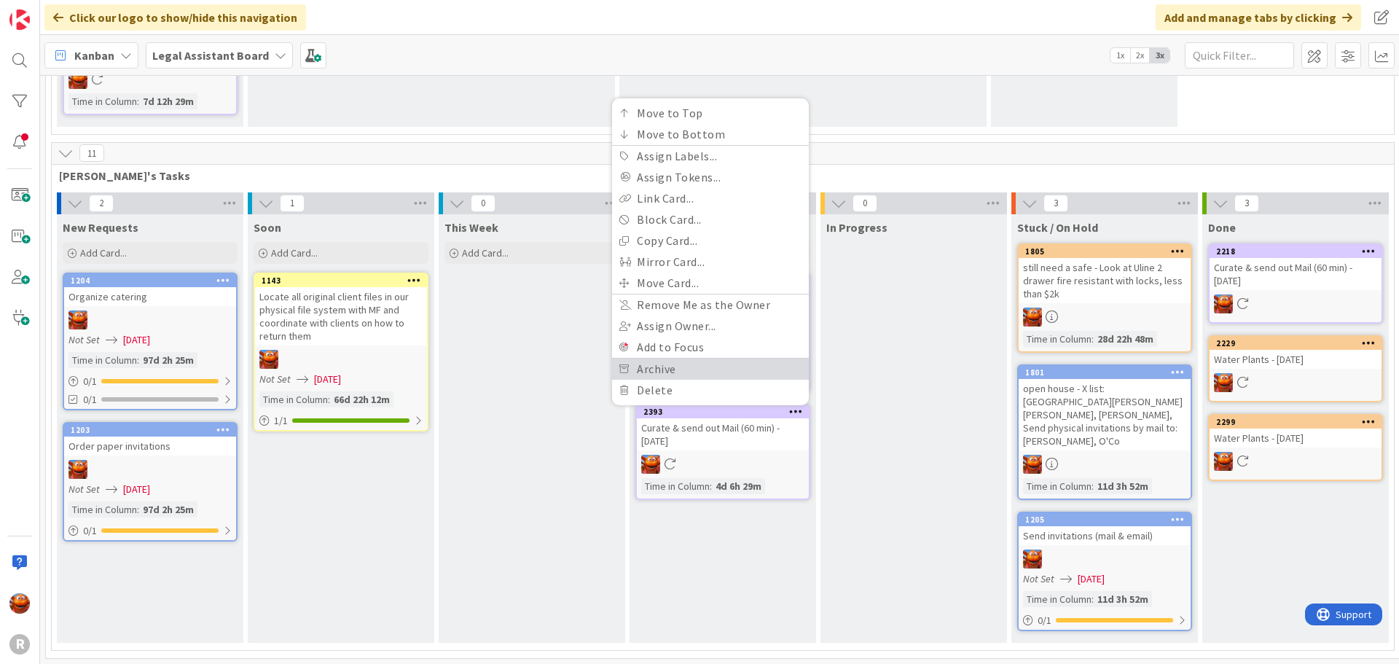
click at [708, 364] on link "Archive" at bounding box center [710, 369] width 197 height 21
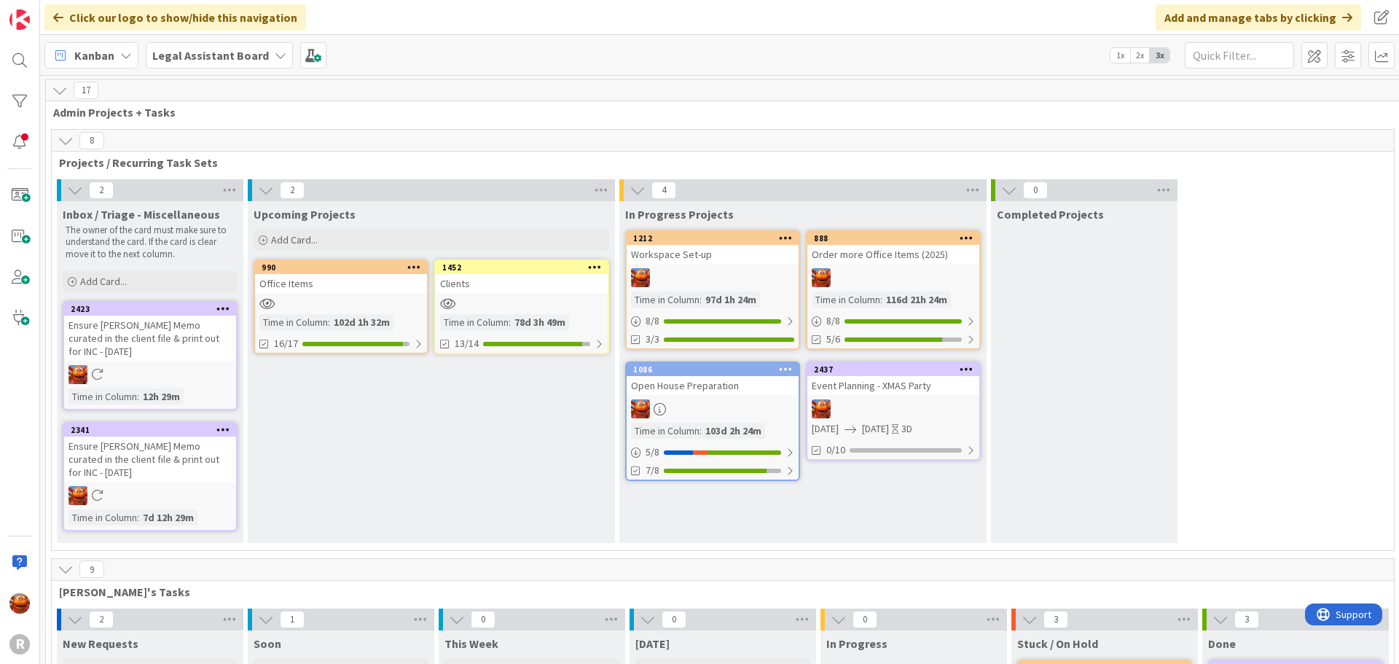
click at [888, 391] on div "Event Planning - XMAS Party" at bounding box center [894, 385] width 172 height 19
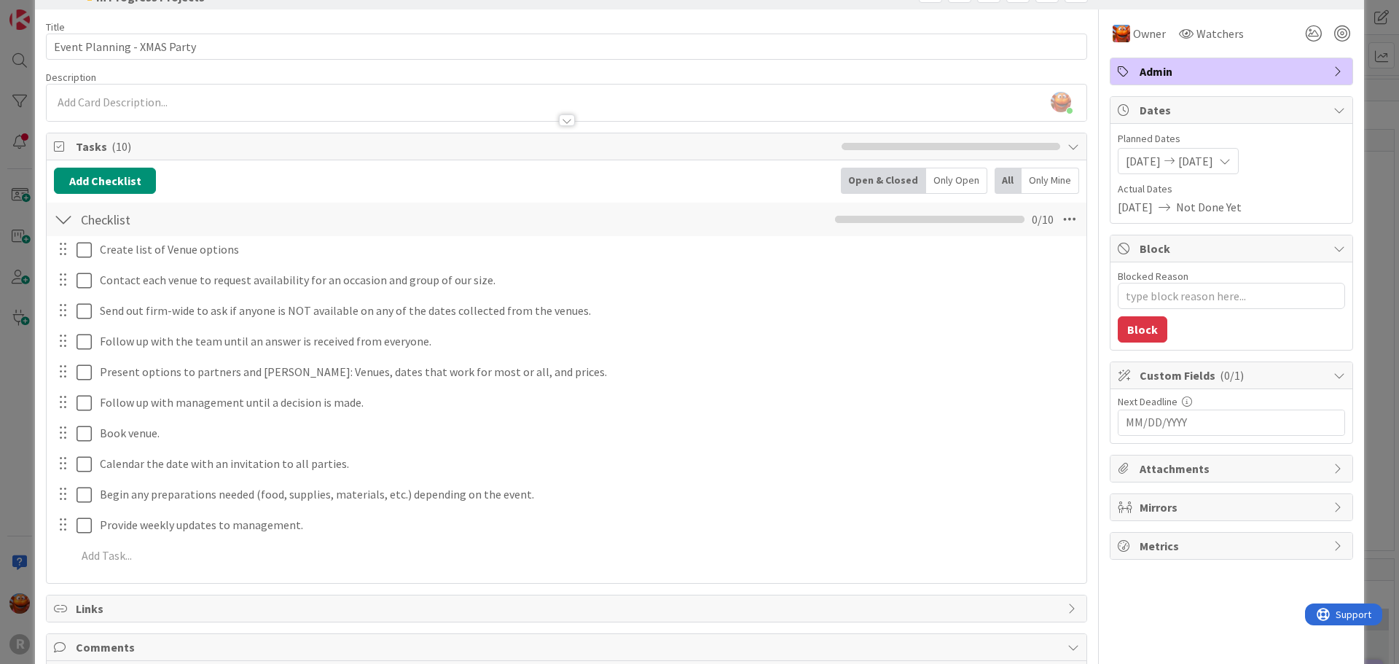
scroll to position [73, 0]
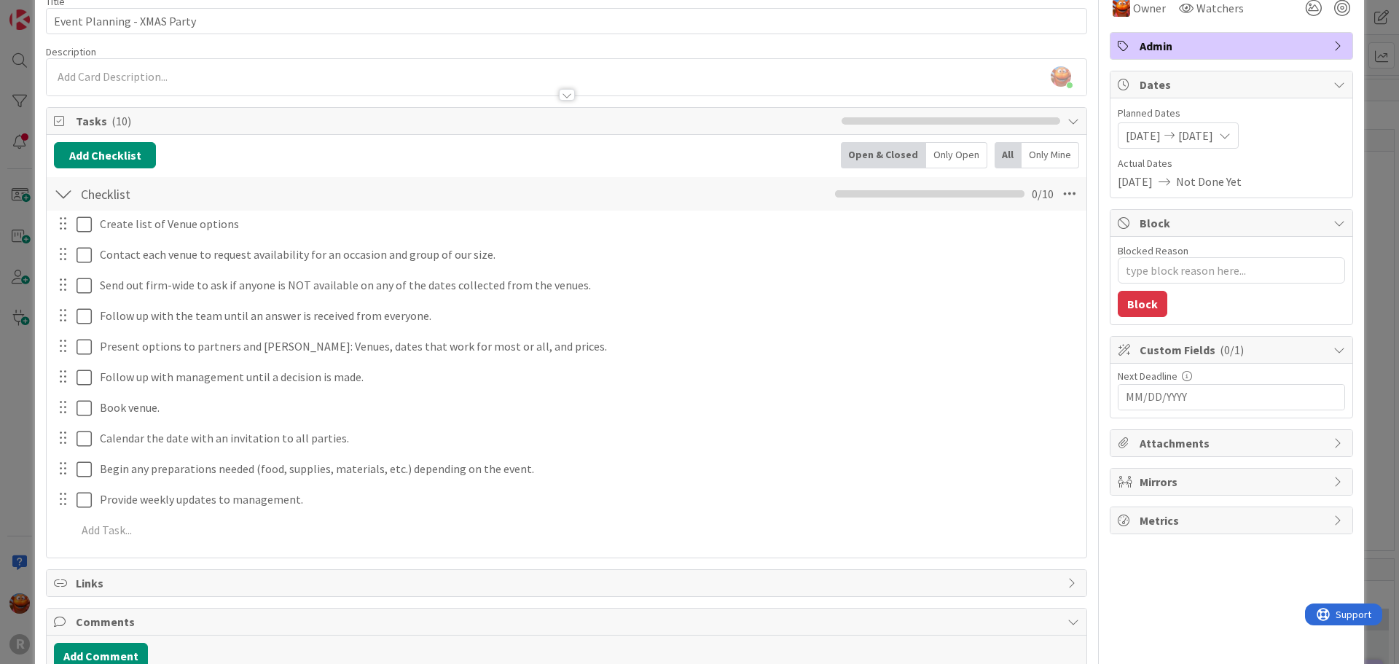
click at [16, 376] on div "ID 2437 Legal Assistant Board In Progress Projects Title 27 / 128 Event Plannin…" at bounding box center [699, 332] width 1399 height 664
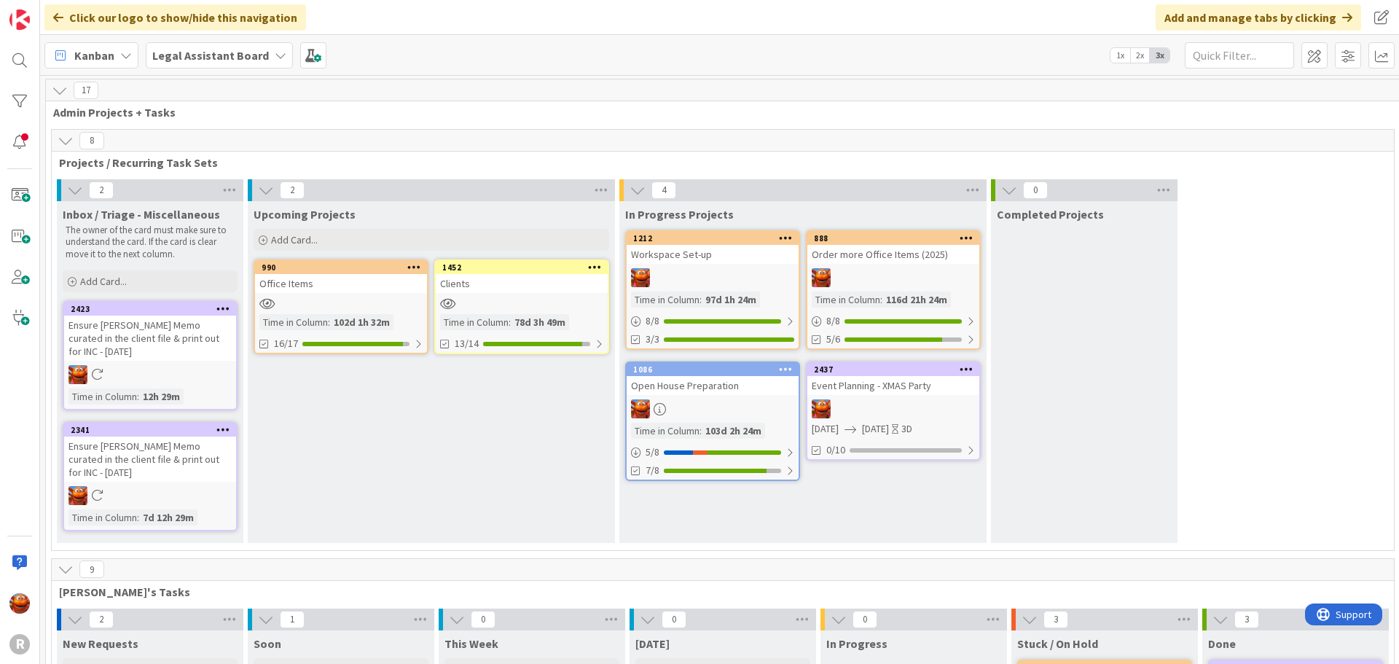
click at [216, 431] on icon at bounding box center [223, 429] width 14 height 10
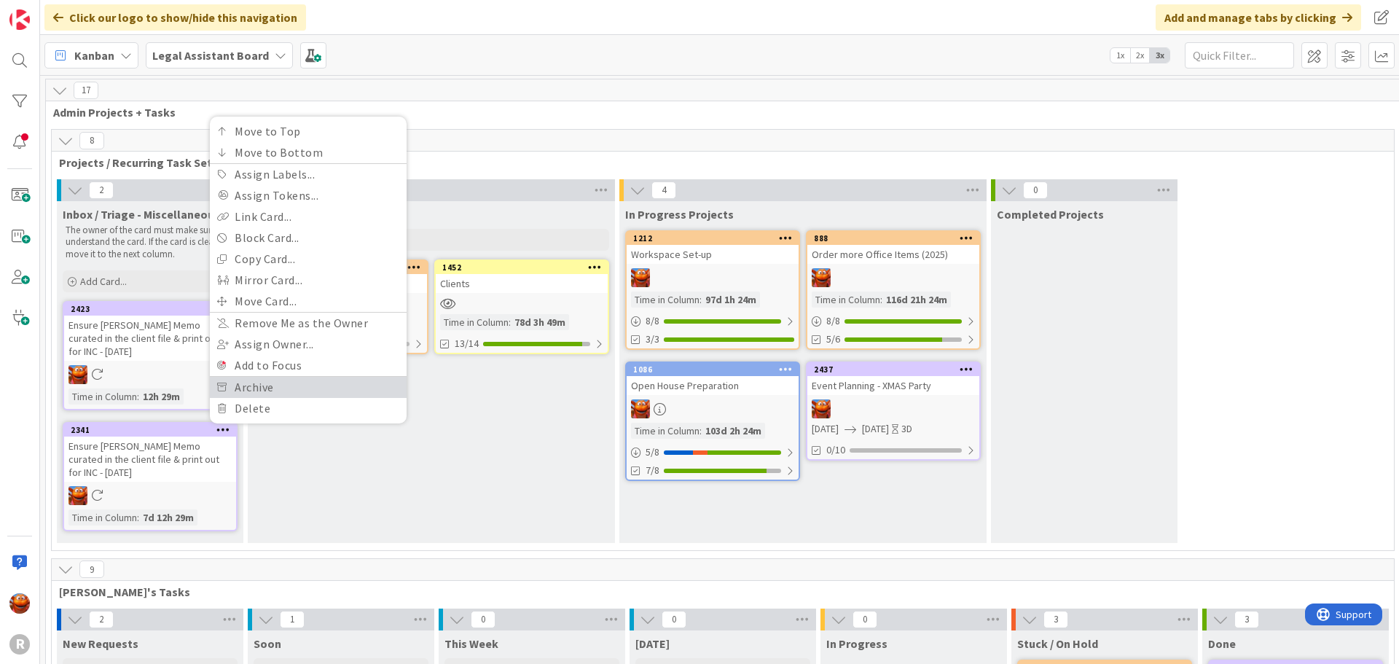
click at [246, 390] on link "Archive" at bounding box center [308, 387] width 197 height 21
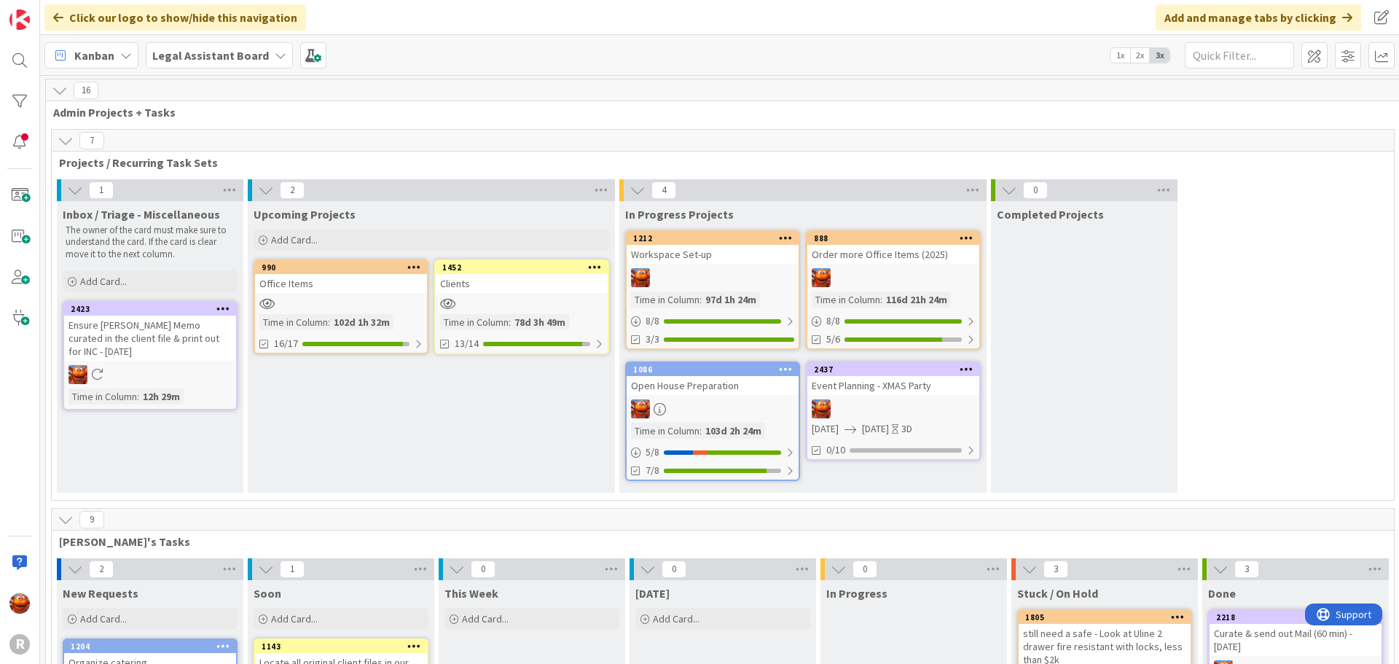
click at [880, 413] on div at bounding box center [894, 408] width 172 height 19
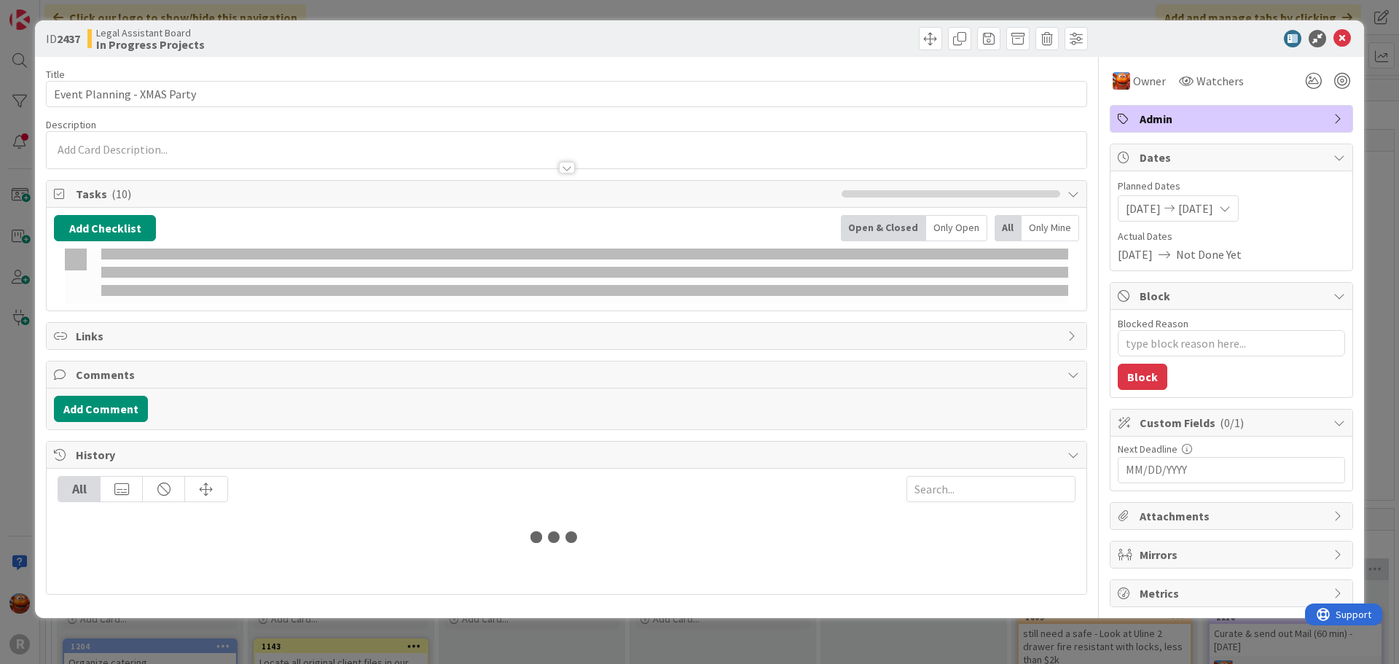
type textarea "x"
